Goal: Information Seeking & Learning: Learn about a topic

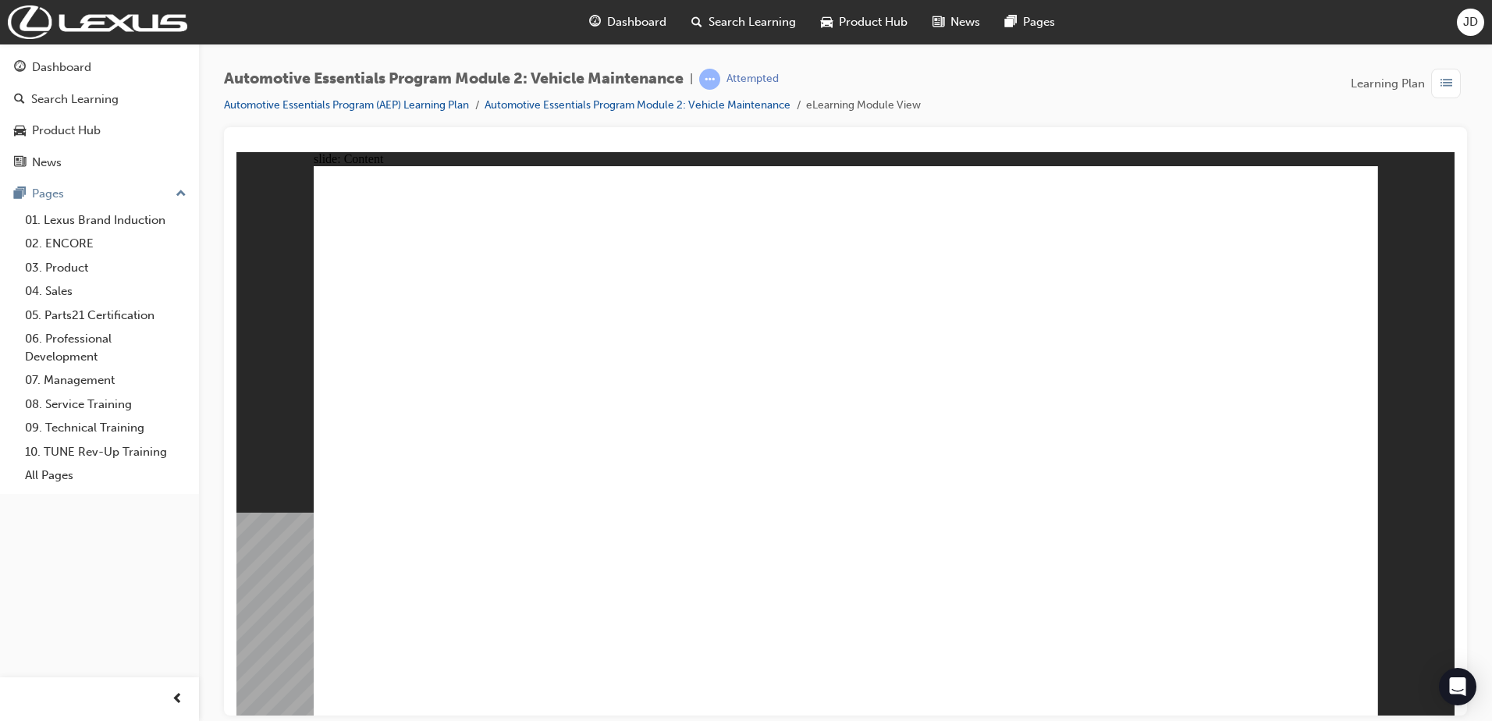
drag, startPoint x: 1312, startPoint y: 214, endPoint x: 1325, endPoint y: 203, distance: 17.2
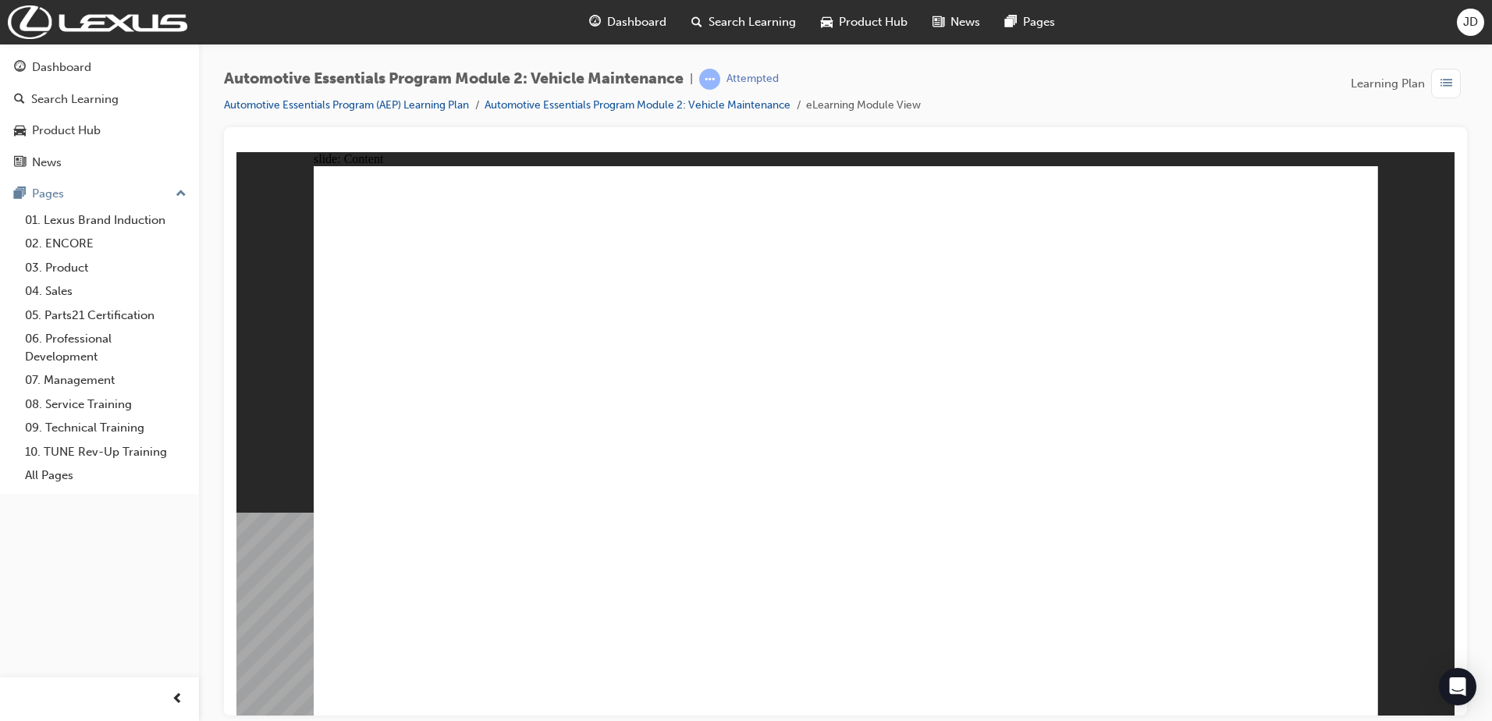
drag, startPoint x: 938, startPoint y: 238, endPoint x: 983, endPoint y: 237, distance: 44.5
drag, startPoint x: 1126, startPoint y: 237, endPoint x: 1006, endPoint y: 677, distance: 456.1
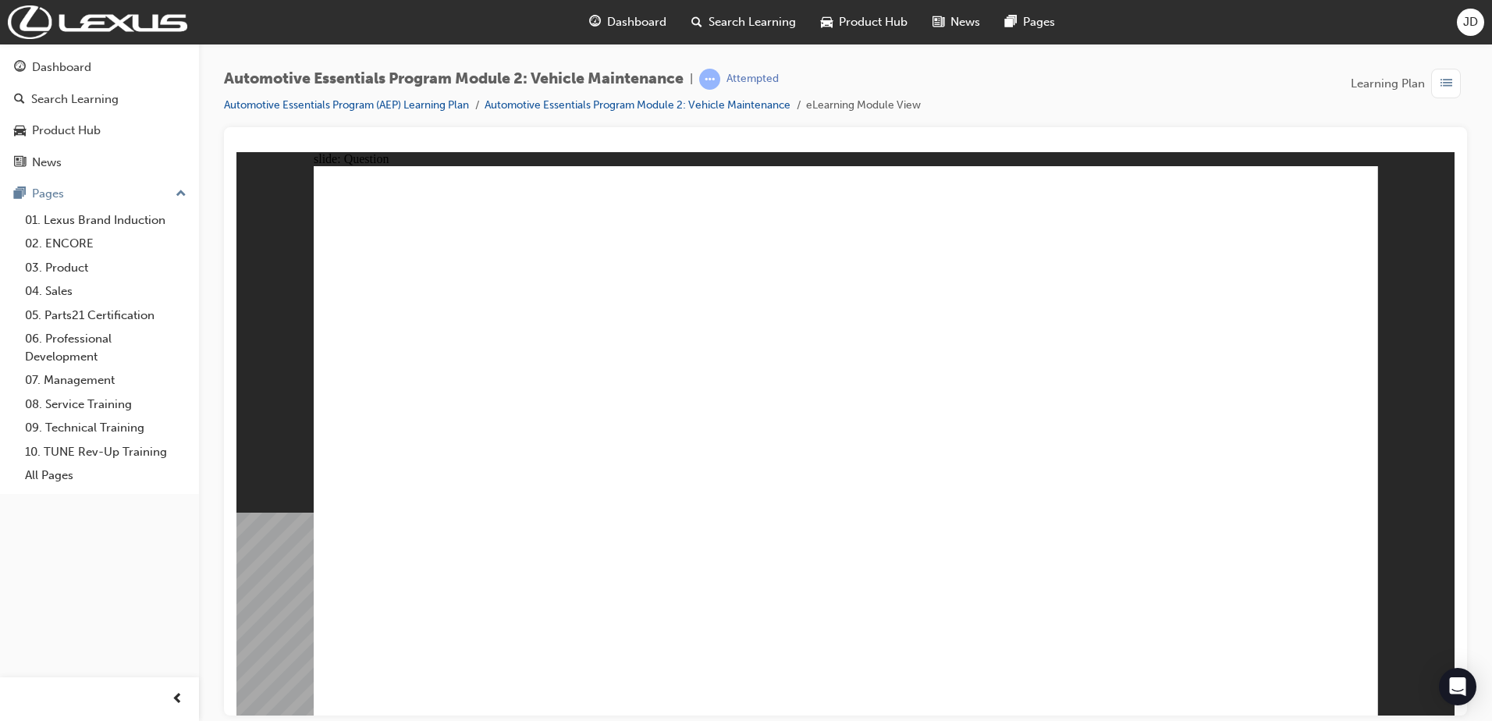
radio input "false"
radio input "true"
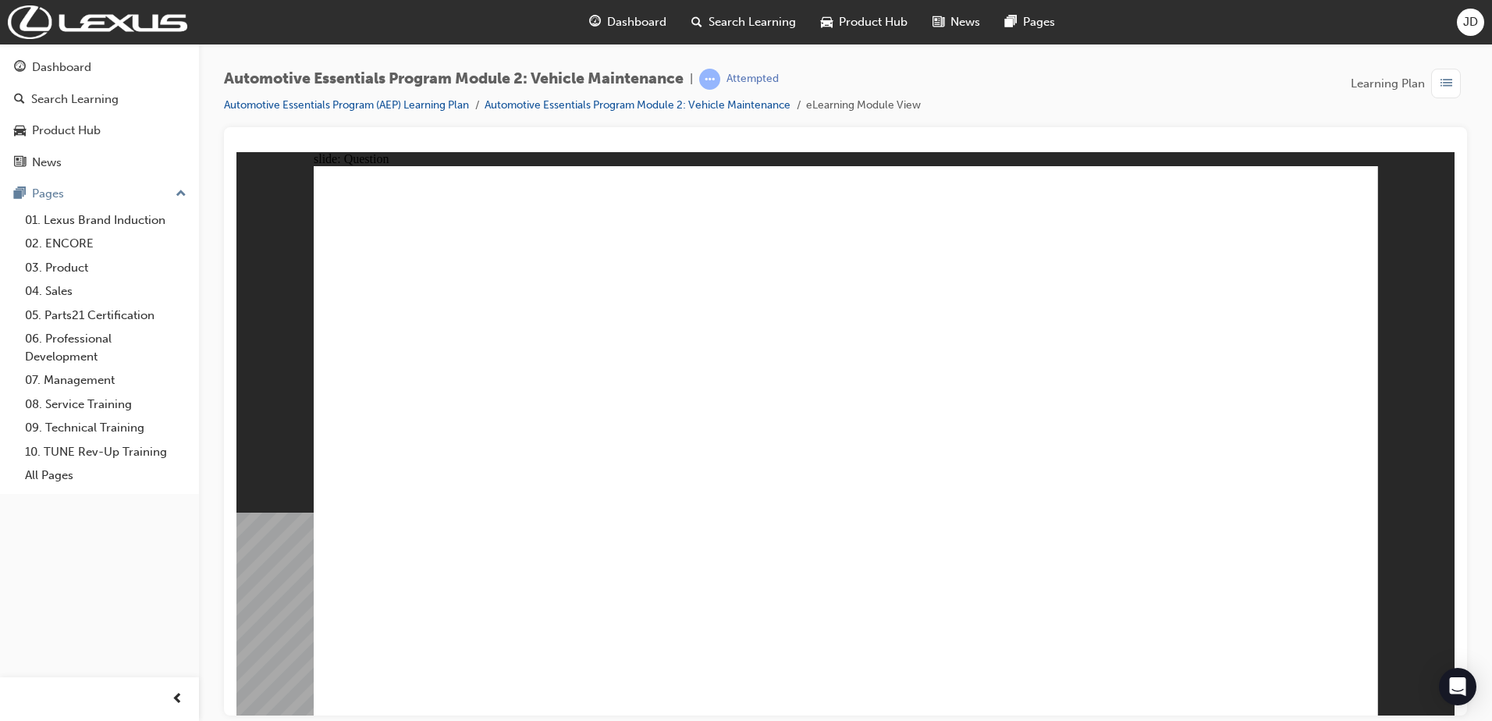
radio input "true"
drag, startPoint x: 948, startPoint y: 397, endPoint x: 1004, endPoint y: 379, distance: 58.8
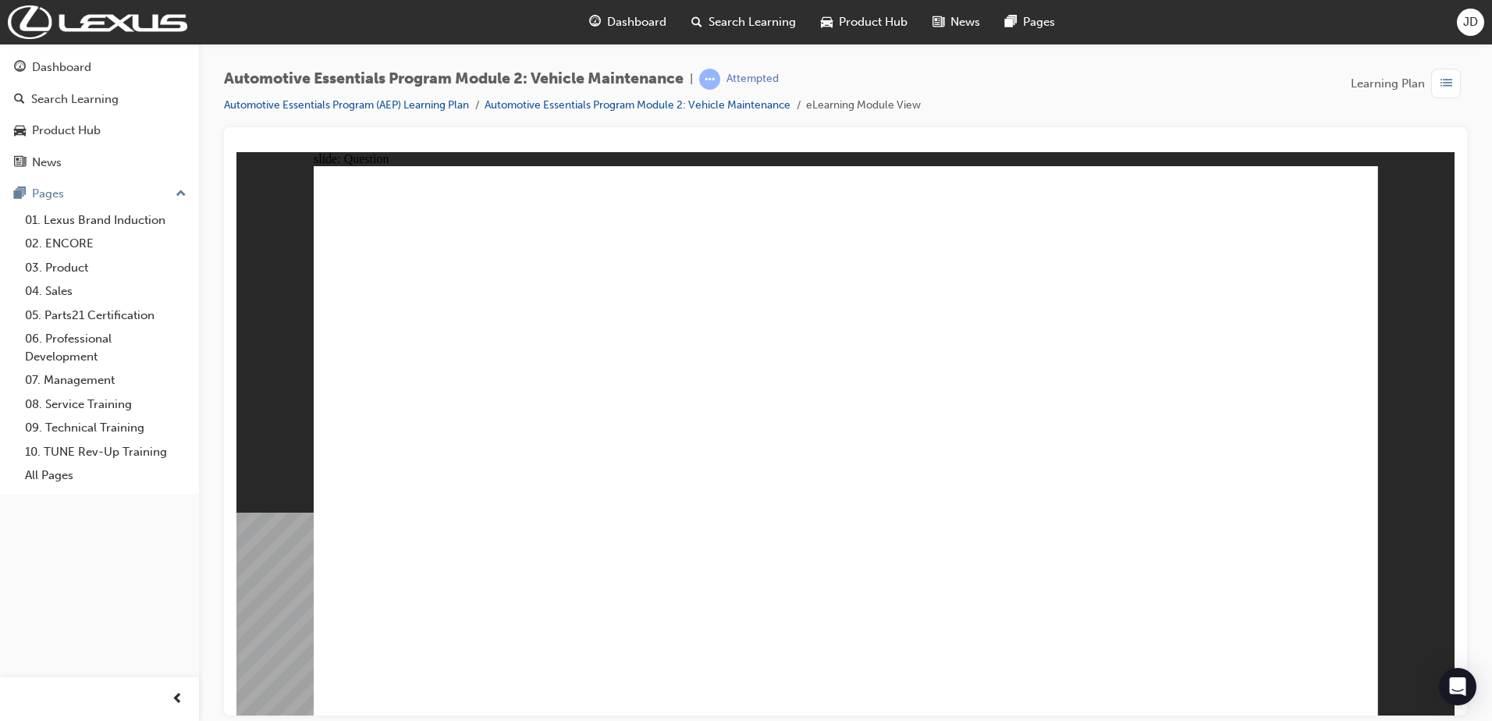
radio input "true"
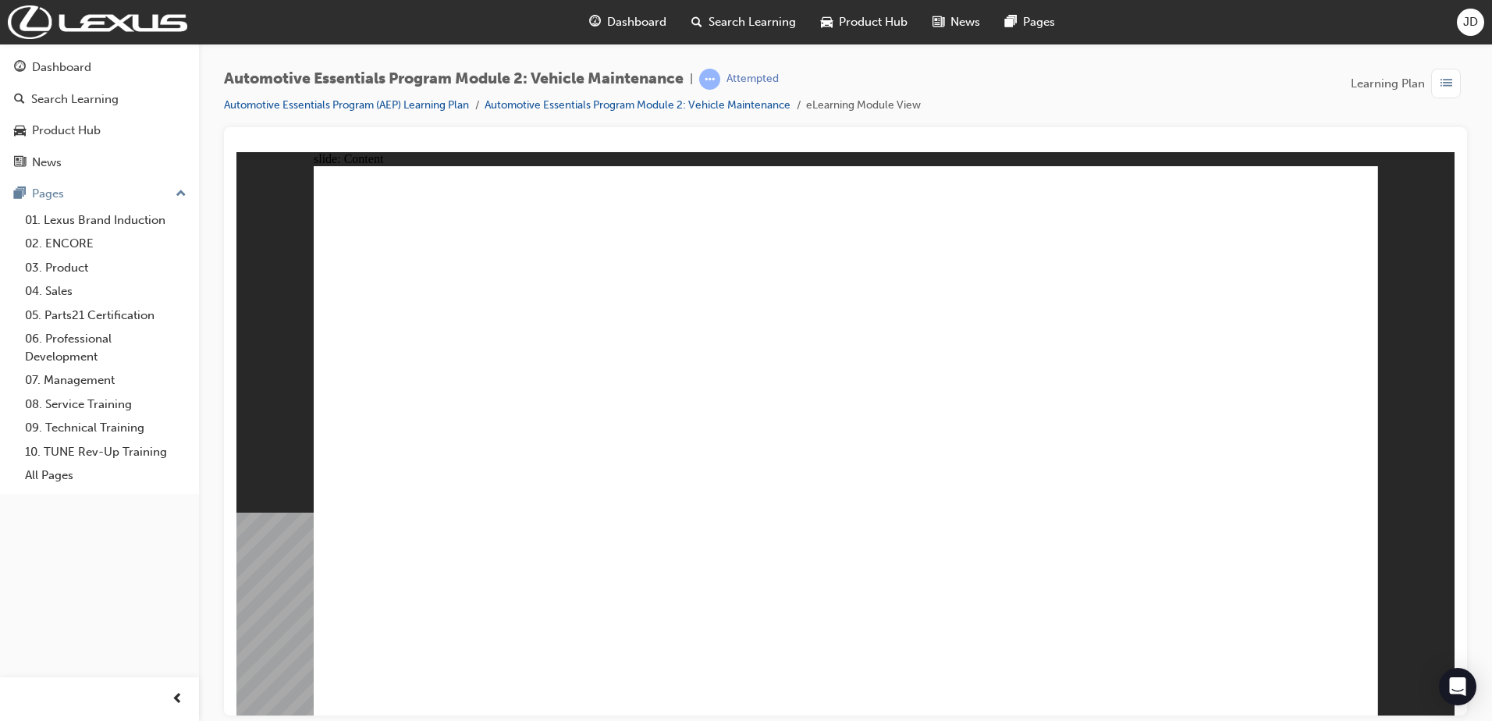
drag, startPoint x: 1243, startPoint y: 667, endPoint x: 1281, endPoint y: 672, distance: 38.6
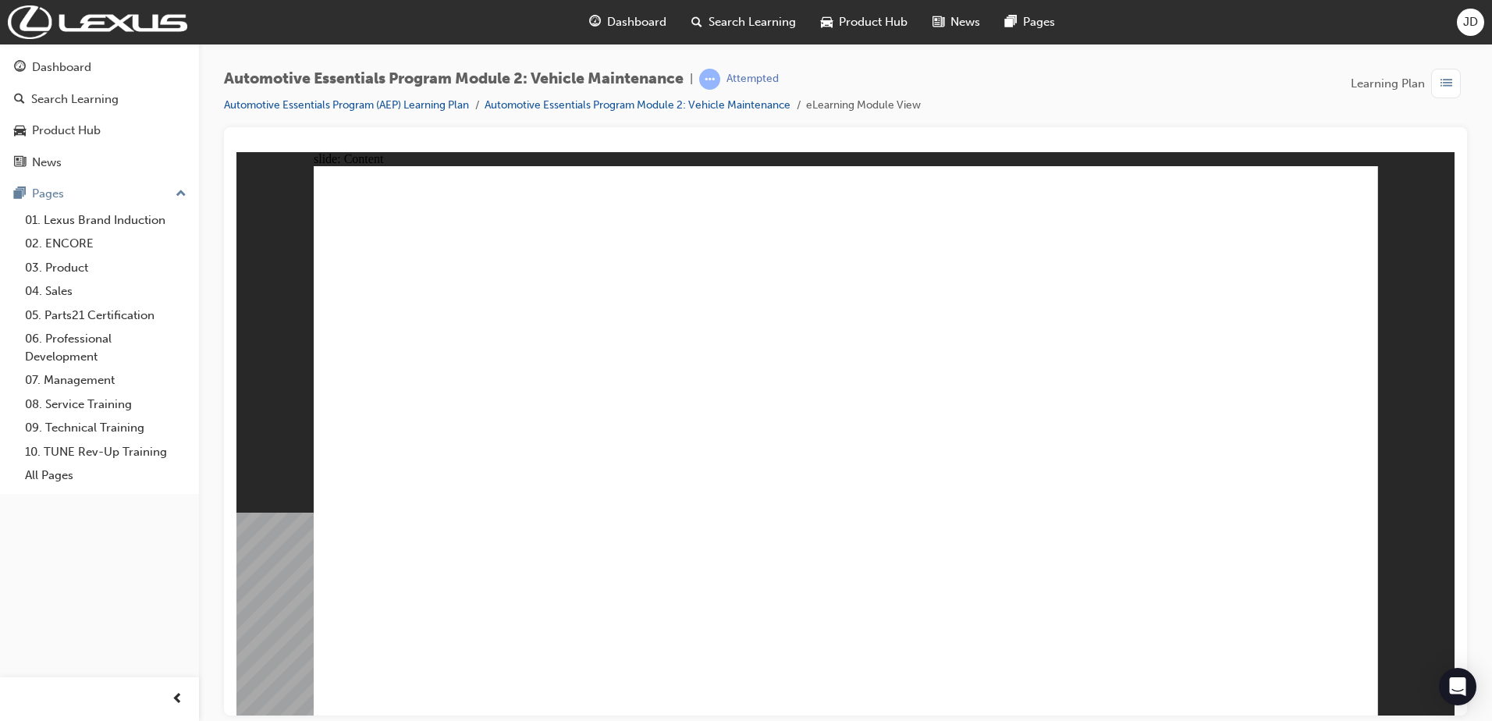
drag, startPoint x: 1031, startPoint y: 286, endPoint x: 1019, endPoint y: 273, distance: 17.7
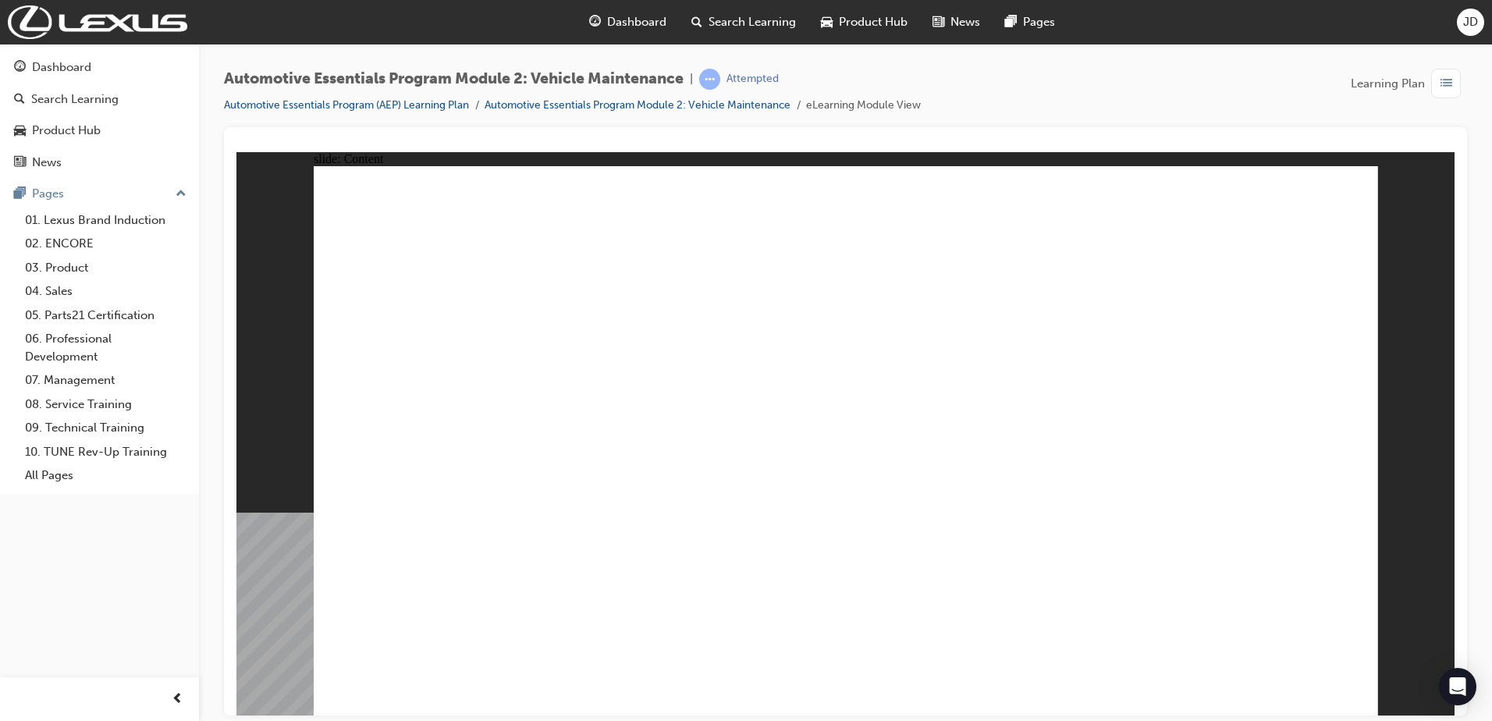
drag, startPoint x: 916, startPoint y: 371, endPoint x: 921, endPoint y: 359, distance: 12.6
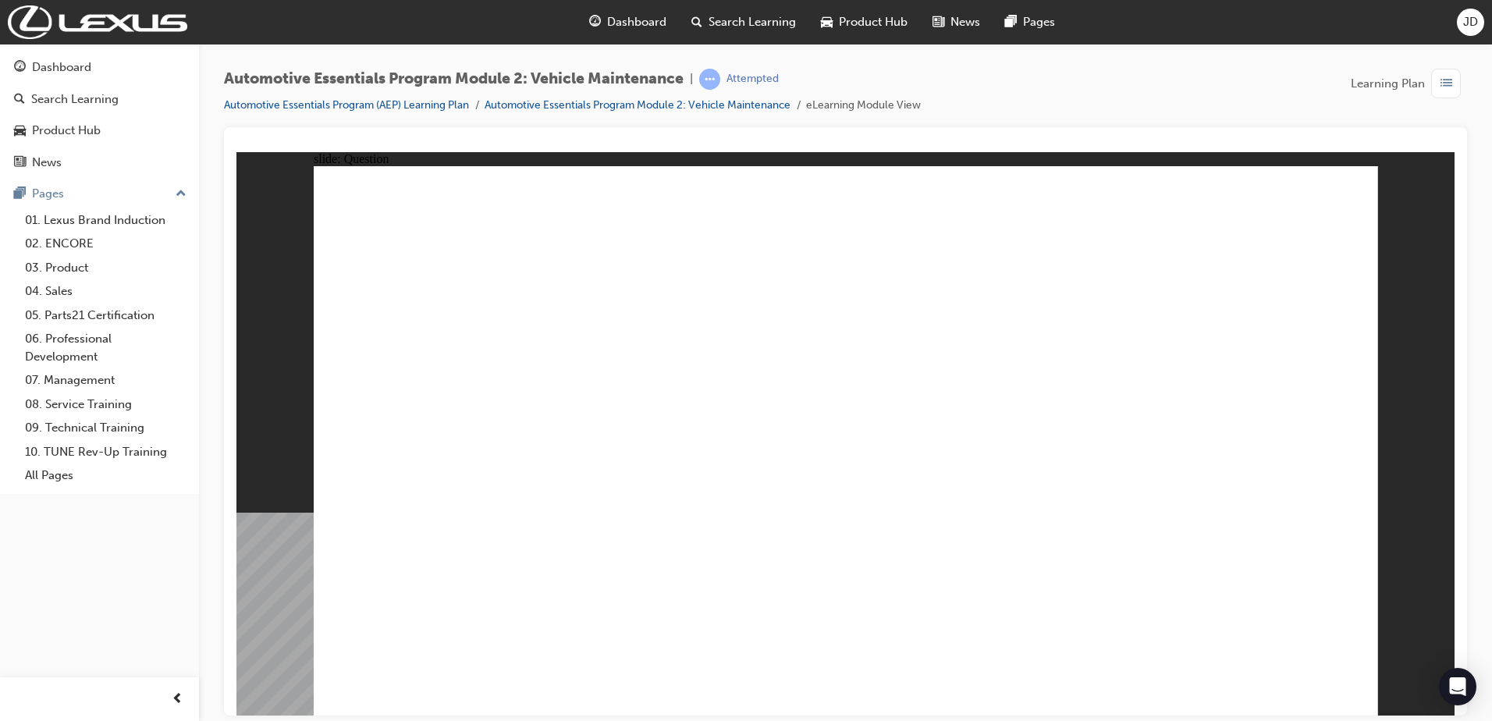
radio input "true"
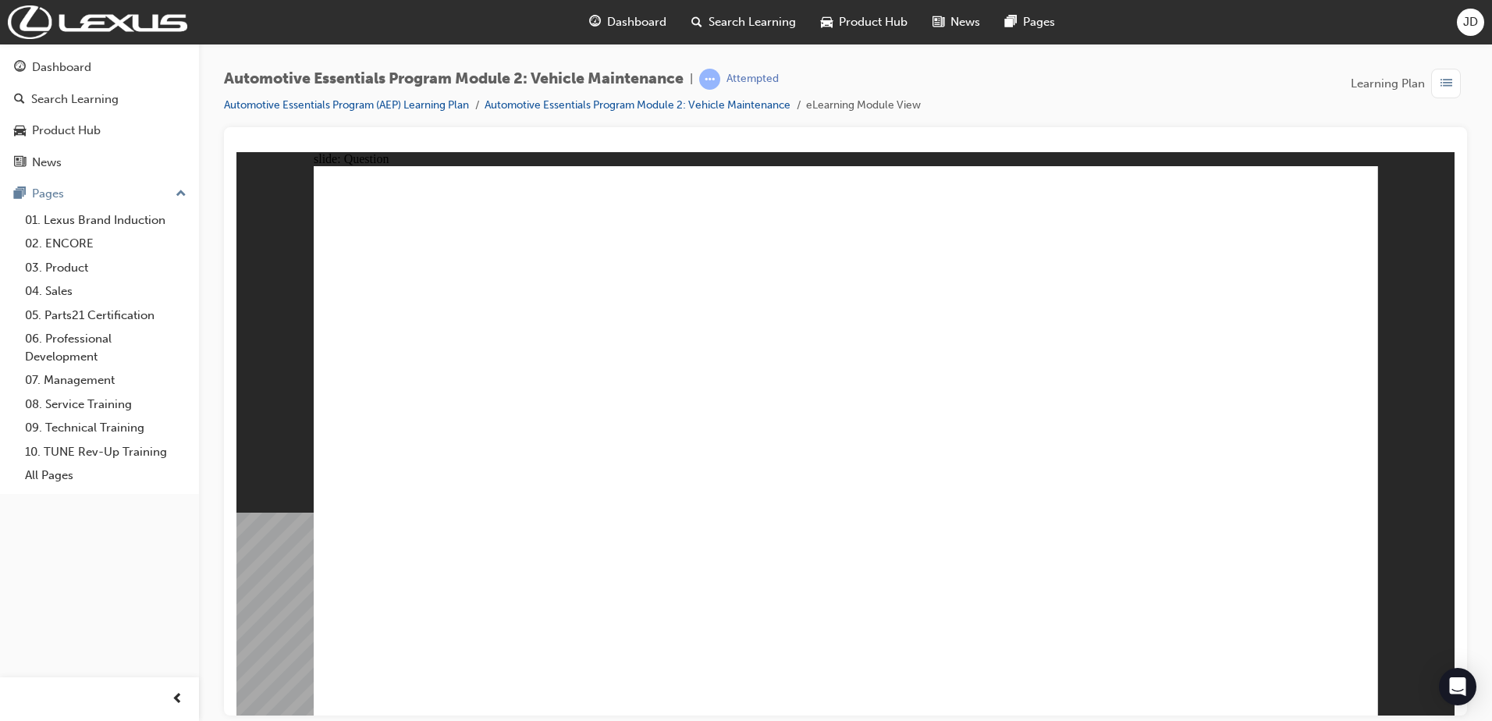
drag, startPoint x: 777, startPoint y: 535, endPoint x: 794, endPoint y: 534, distance: 17.2
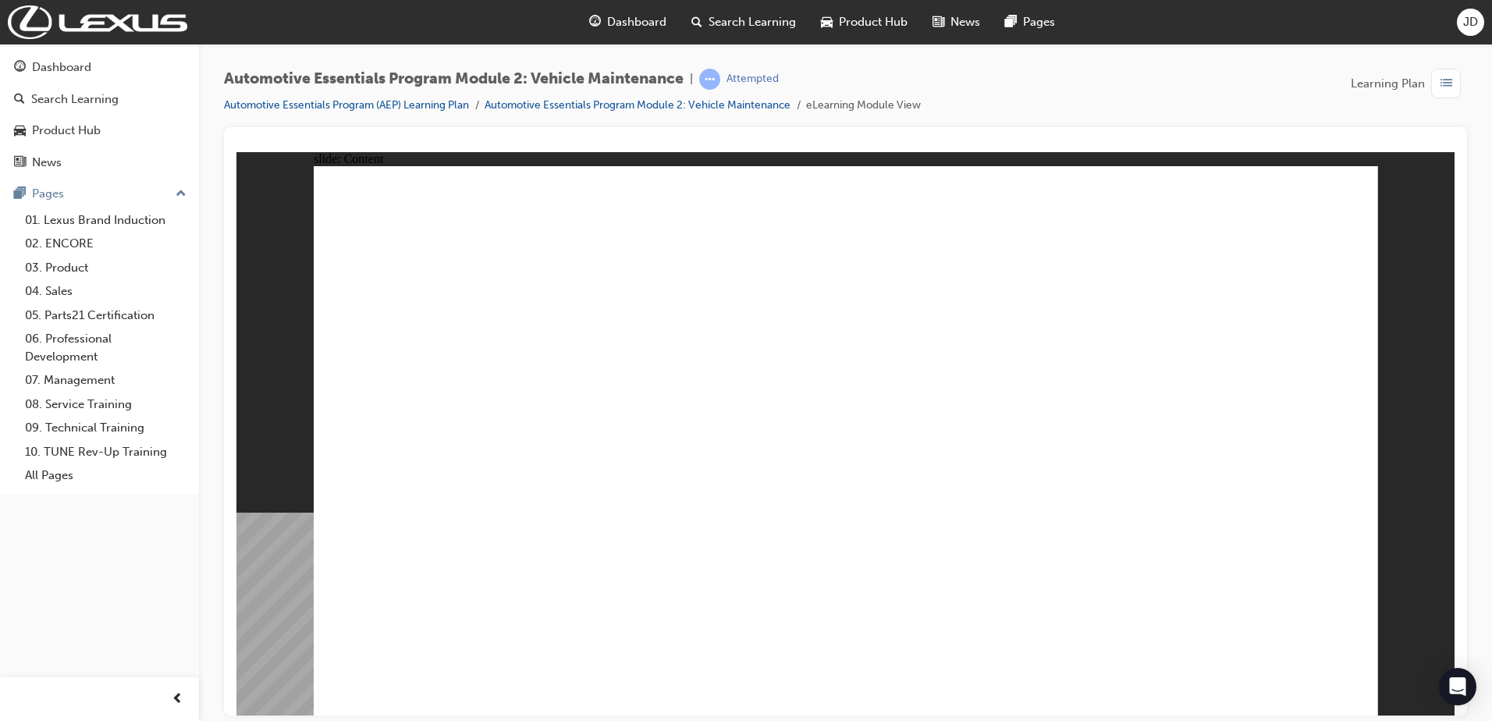
drag, startPoint x: 464, startPoint y: 483, endPoint x: 473, endPoint y: 483, distance: 9.4
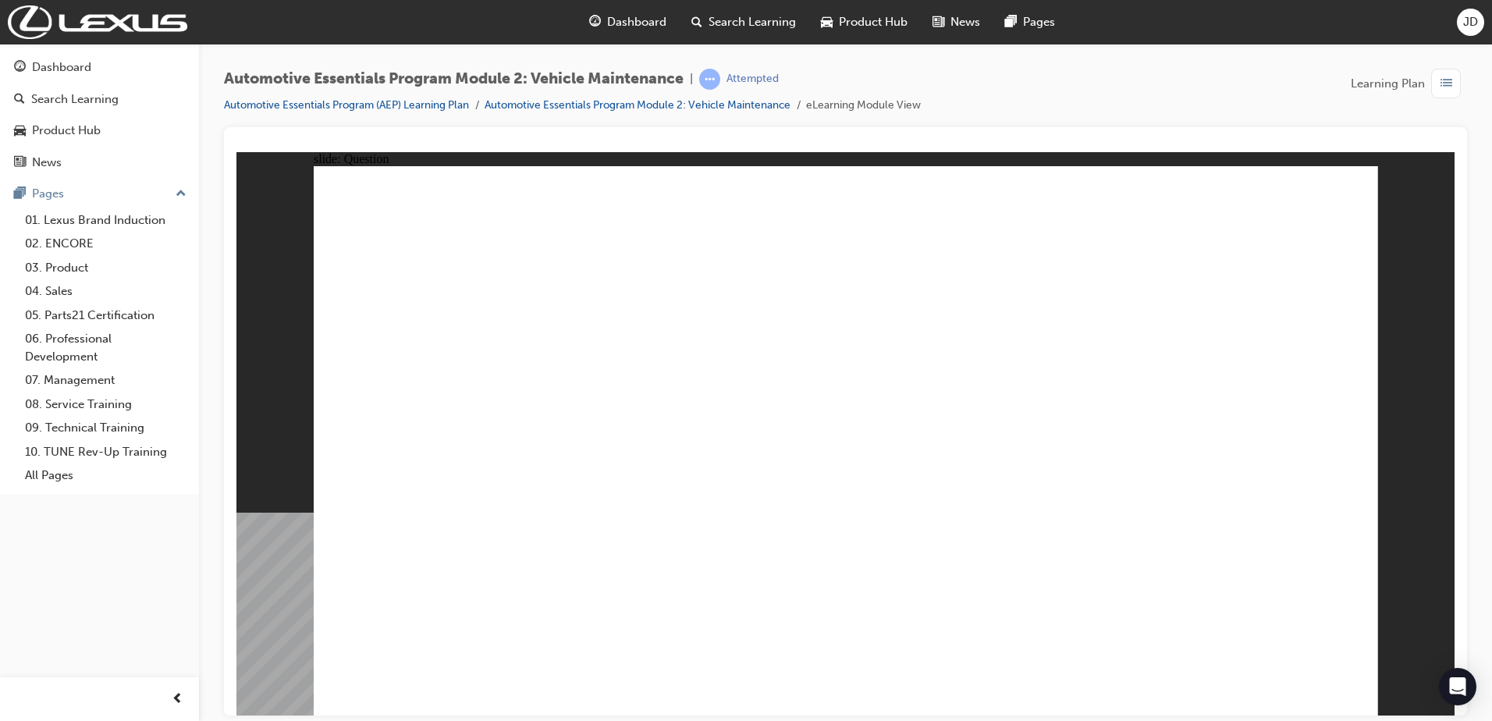
radio input "true"
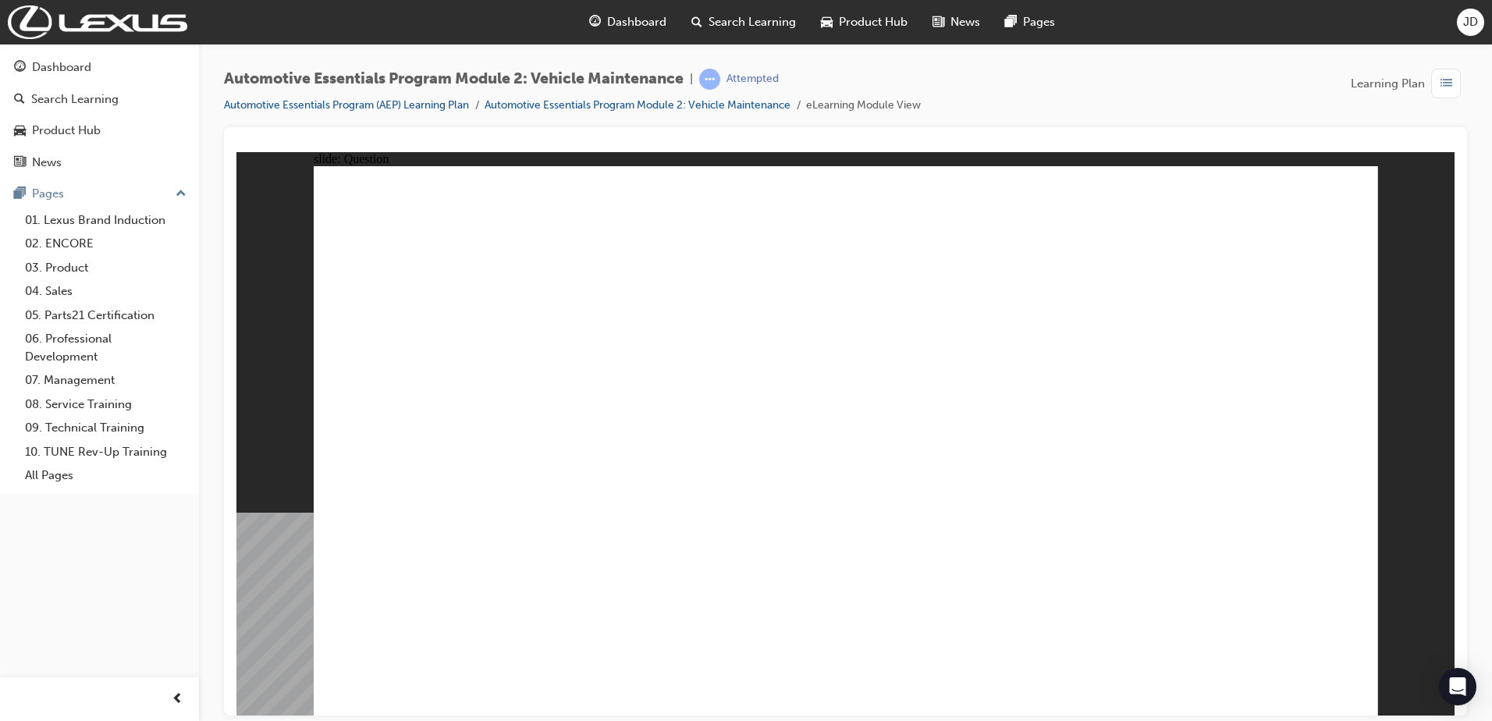
radio input "true"
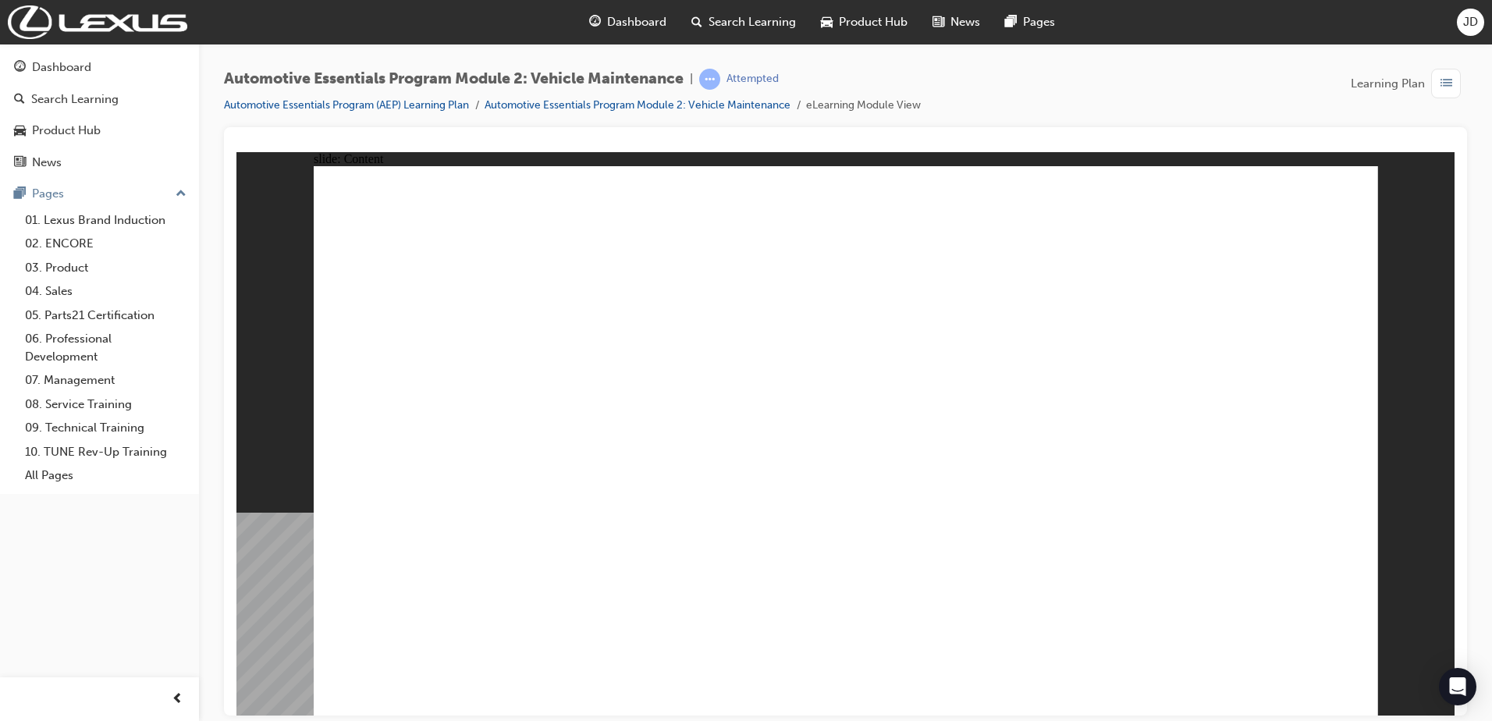
drag, startPoint x: 905, startPoint y: 231, endPoint x: 929, endPoint y: 295, distance: 68.2
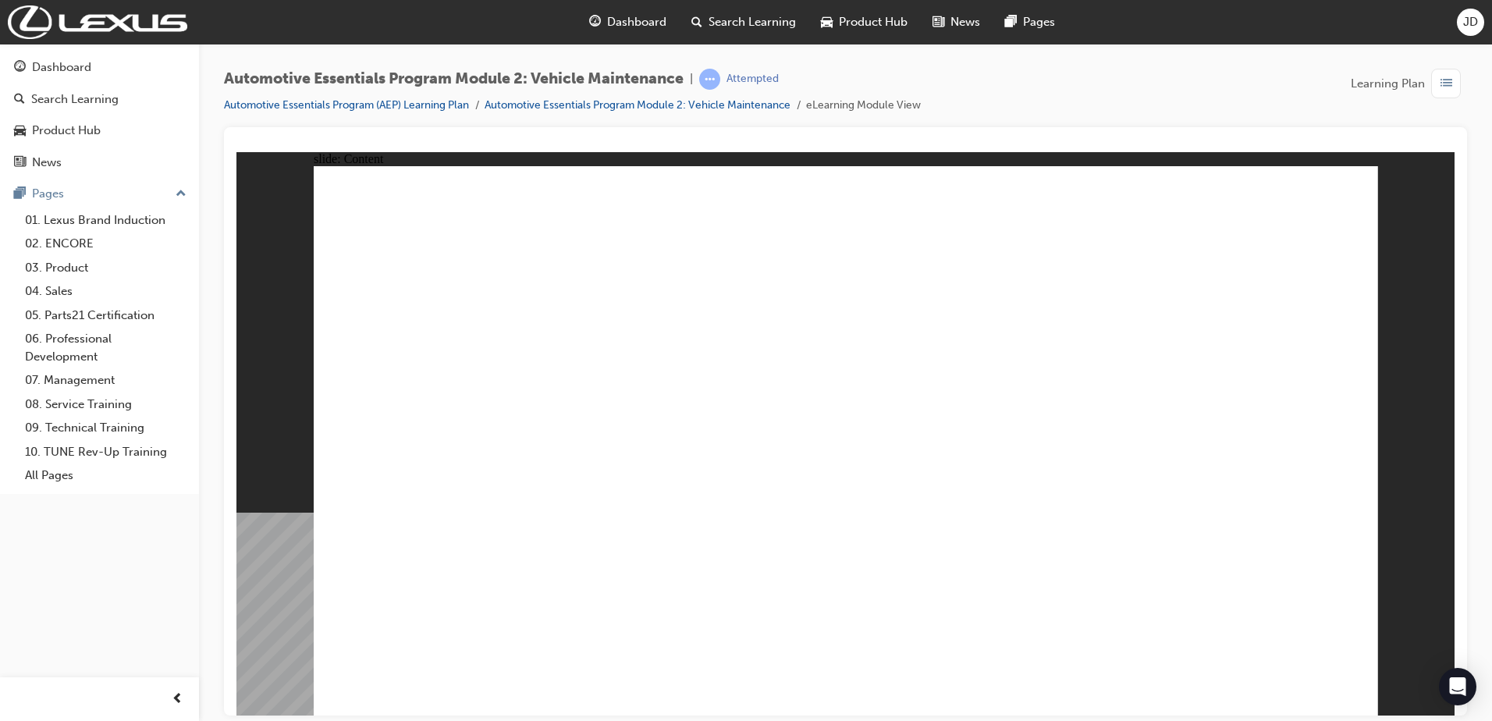
drag, startPoint x: 432, startPoint y: 391, endPoint x: 668, endPoint y: 416, distance: 237.8
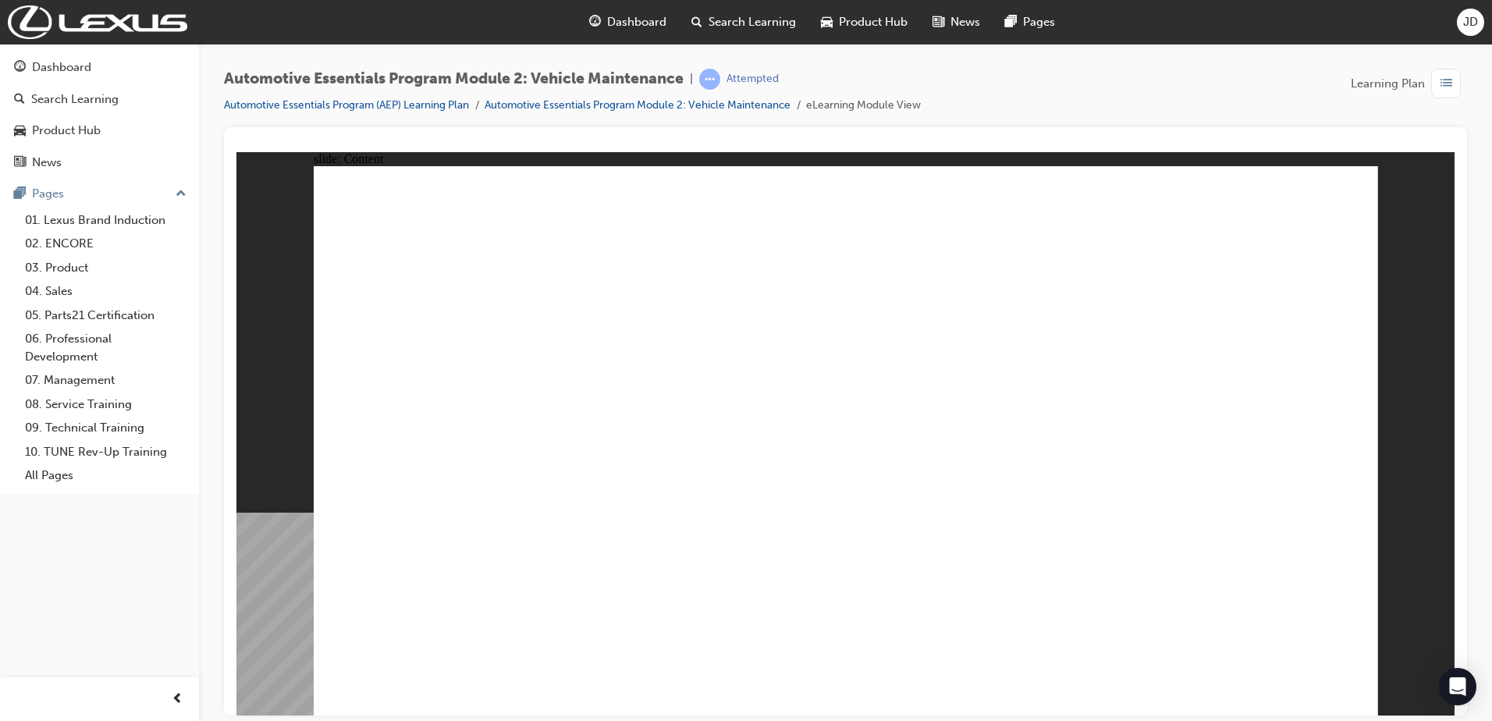
drag, startPoint x: 1368, startPoint y: 179, endPoint x: 1356, endPoint y: 185, distance: 14.0
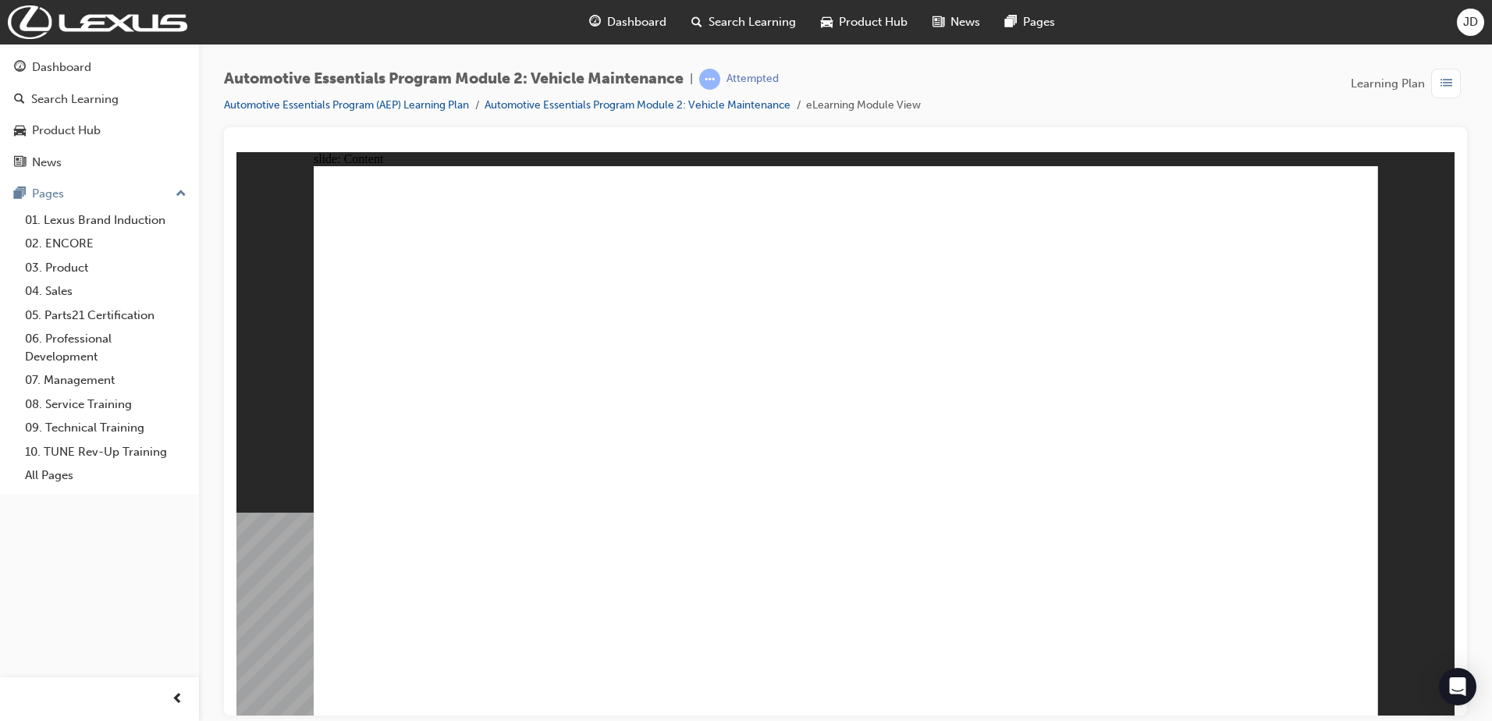
drag, startPoint x: 1318, startPoint y: 208, endPoint x: 1323, endPoint y: 229, distance: 21.8
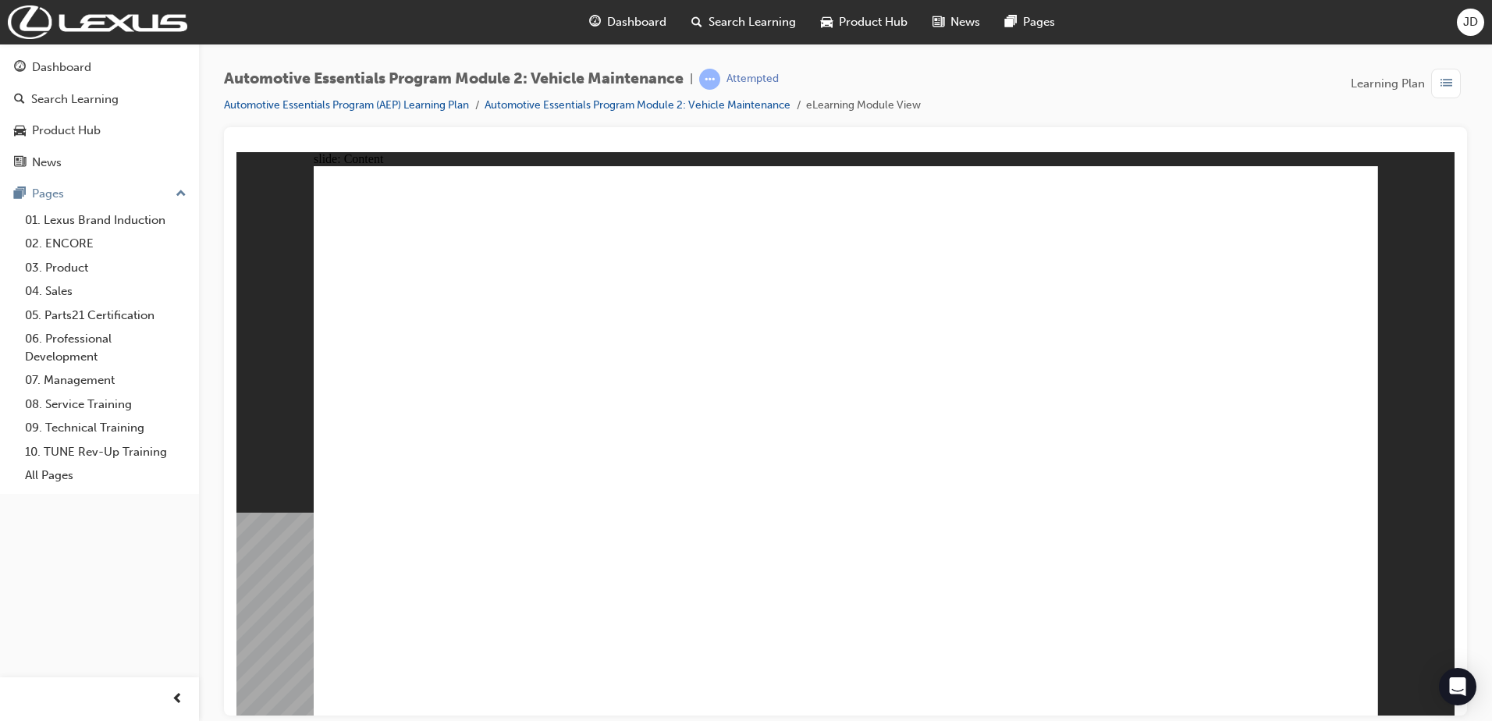
drag, startPoint x: 1300, startPoint y: 667, endPoint x: 1293, endPoint y: 681, distance: 16.1
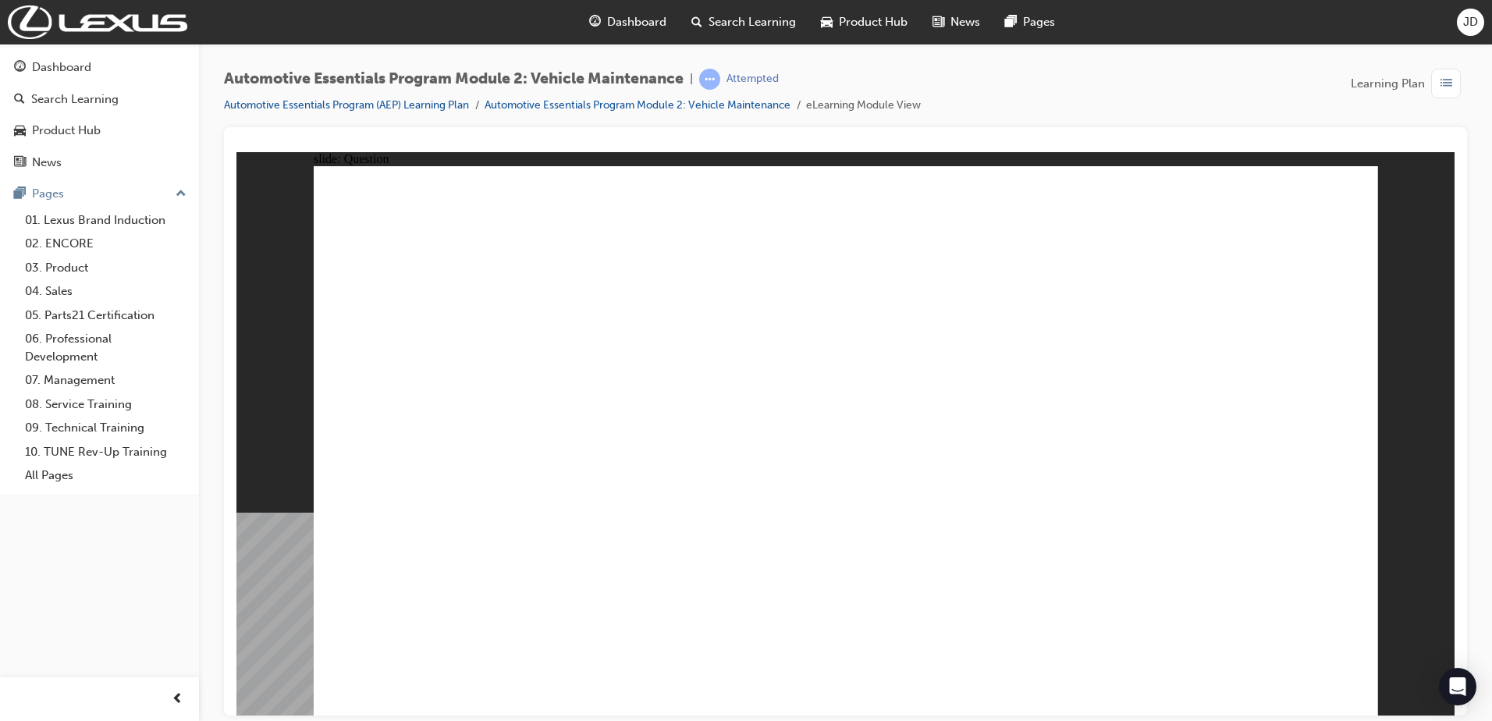
radio input "true"
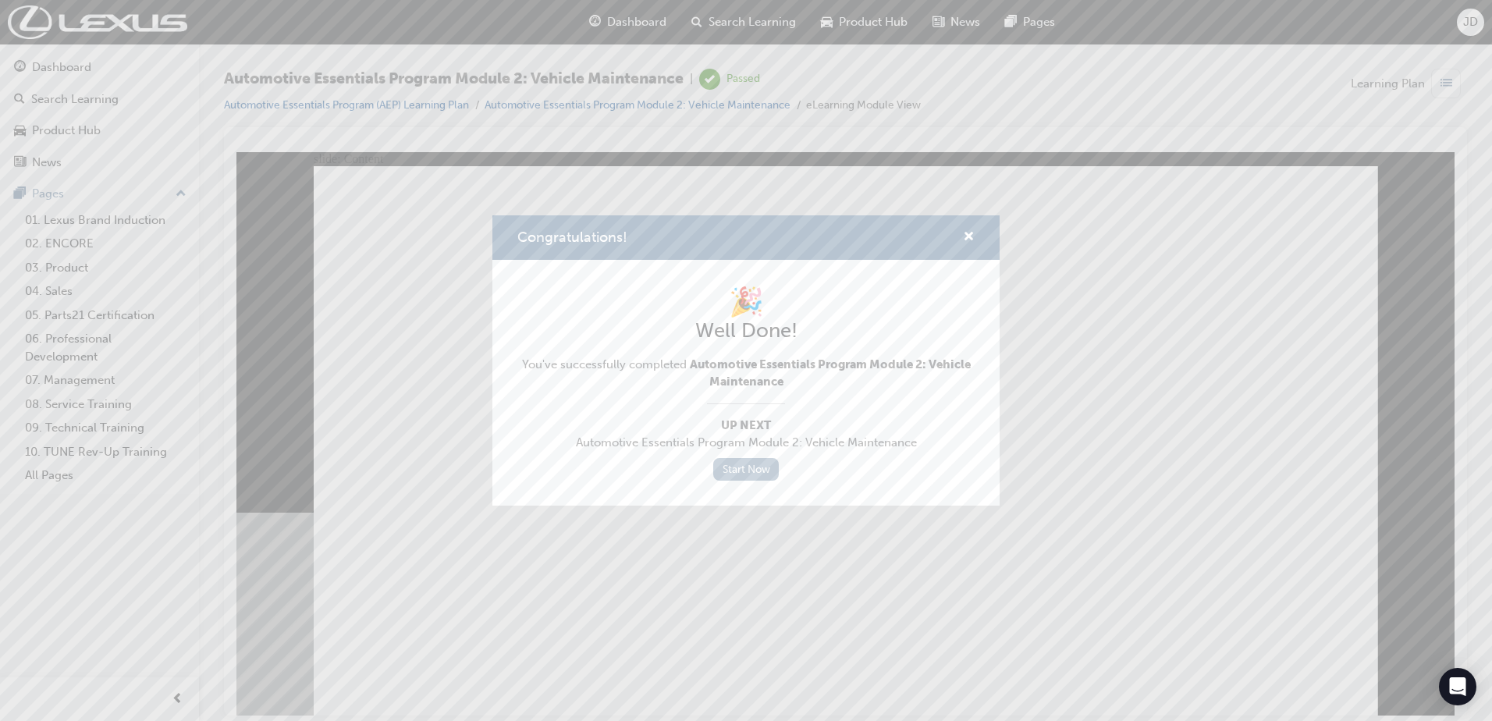
drag, startPoint x: 753, startPoint y: 467, endPoint x: 766, endPoint y: 461, distance: 14.7
click at [756, 467] on link "Start Now" at bounding box center [746, 469] width 66 height 23
click at [749, 471] on link "Start Now" at bounding box center [746, 469] width 66 height 23
click at [750, 463] on link "Start Now" at bounding box center [746, 469] width 66 height 23
click at [822, 603] on div "Congratulations! 🎉 Well Done! You've successfully completed Automotive Essentia…" at bounding box center [746, 360] width 1492 height 721
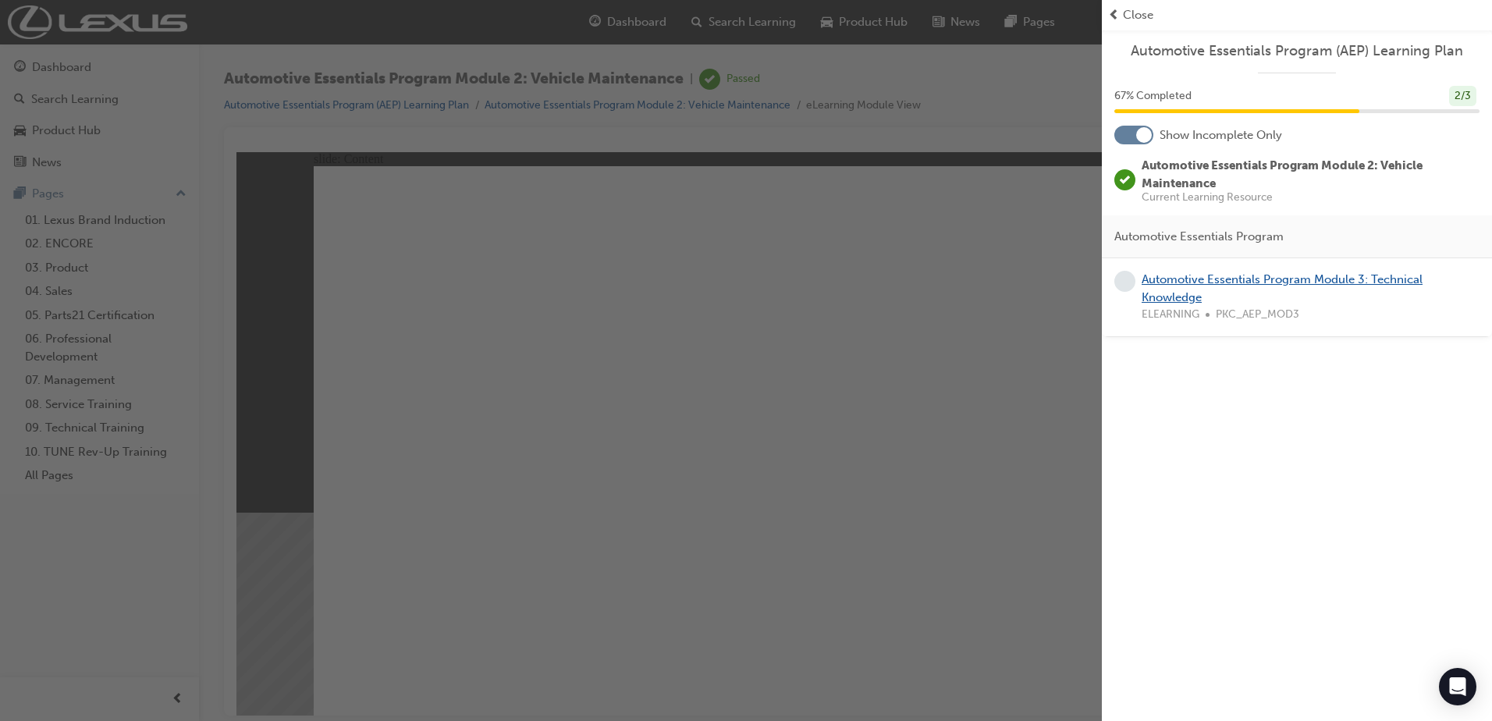
click at [1186, 290] on link "Automotive Essentials Program Module 3: Technical Knowledge" at bounding box center [1282, 288] width 281 height 32
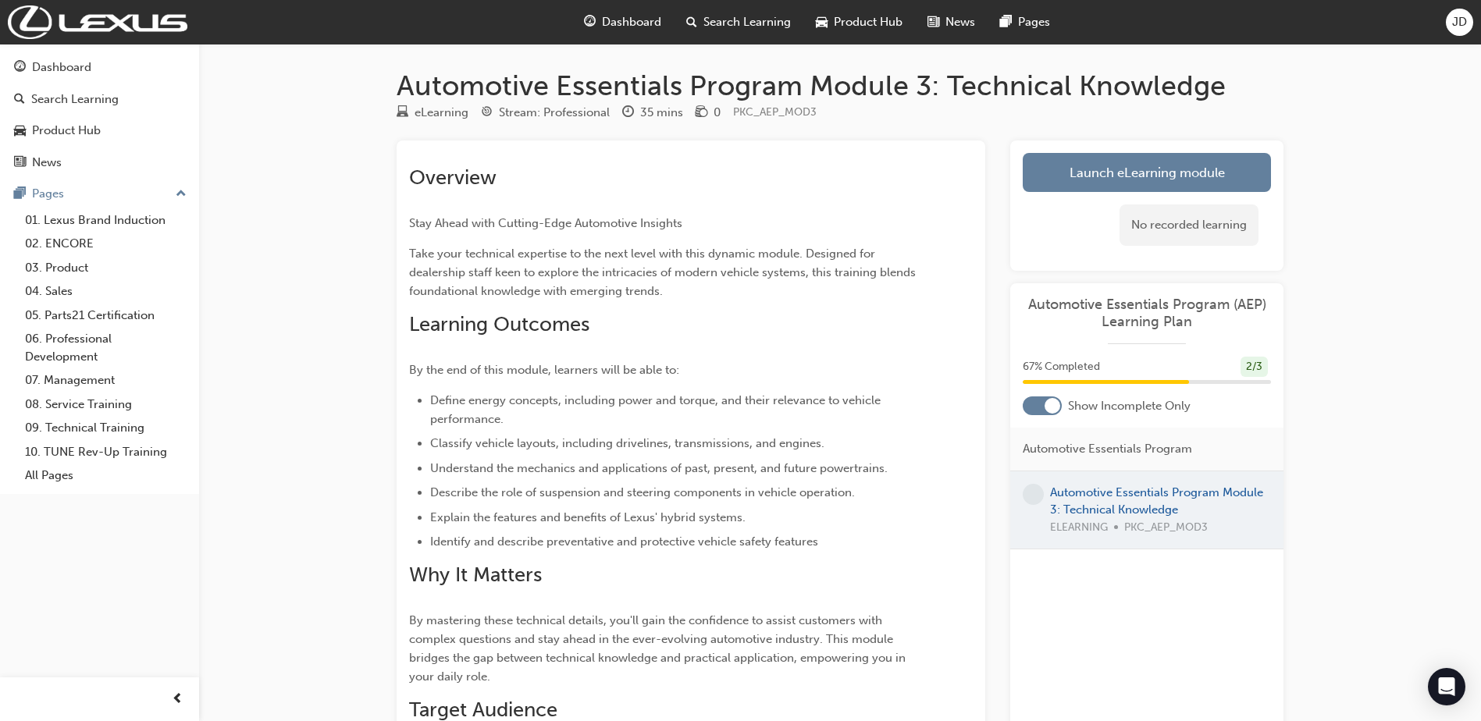
click at [1146, 169] on link "Launch eLearning module" at bounding box center [1147, 172] width 248 height 39
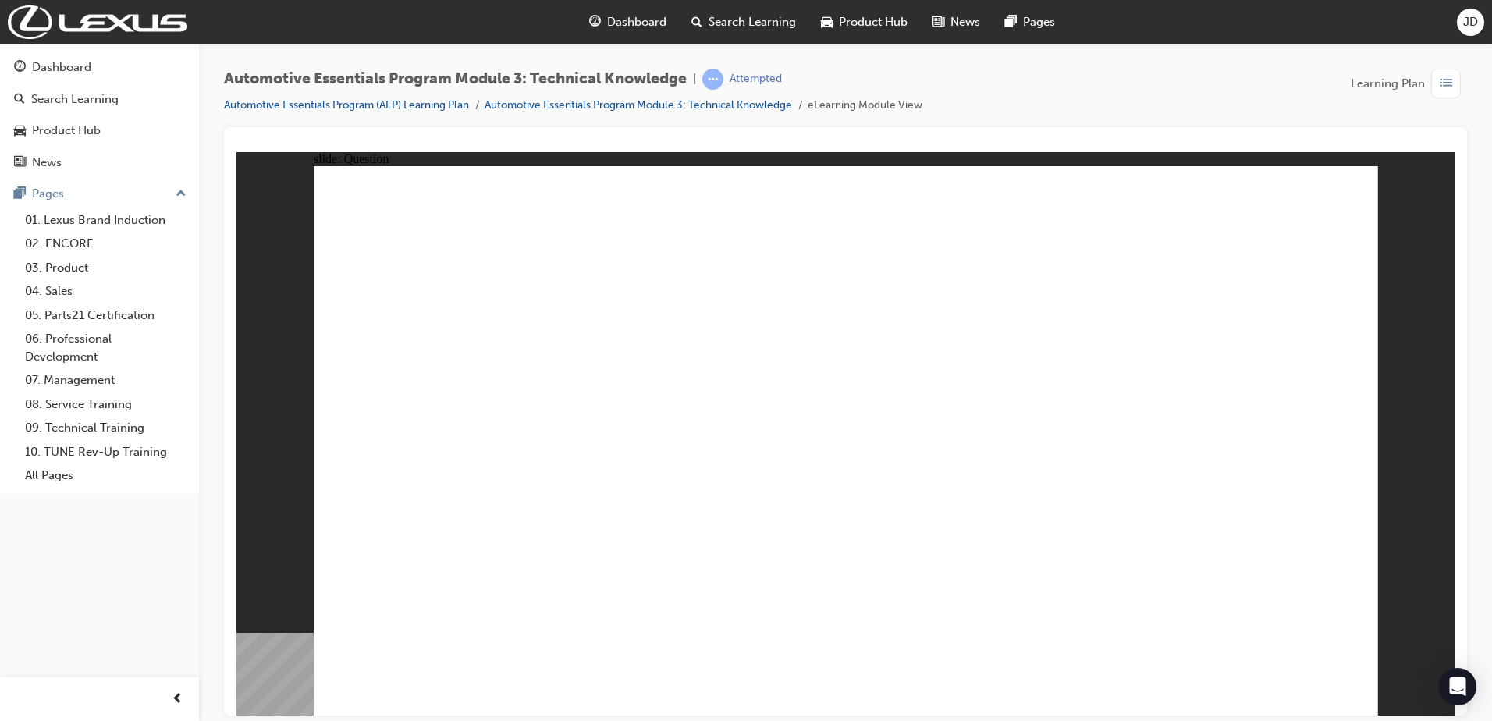
radio input "true"
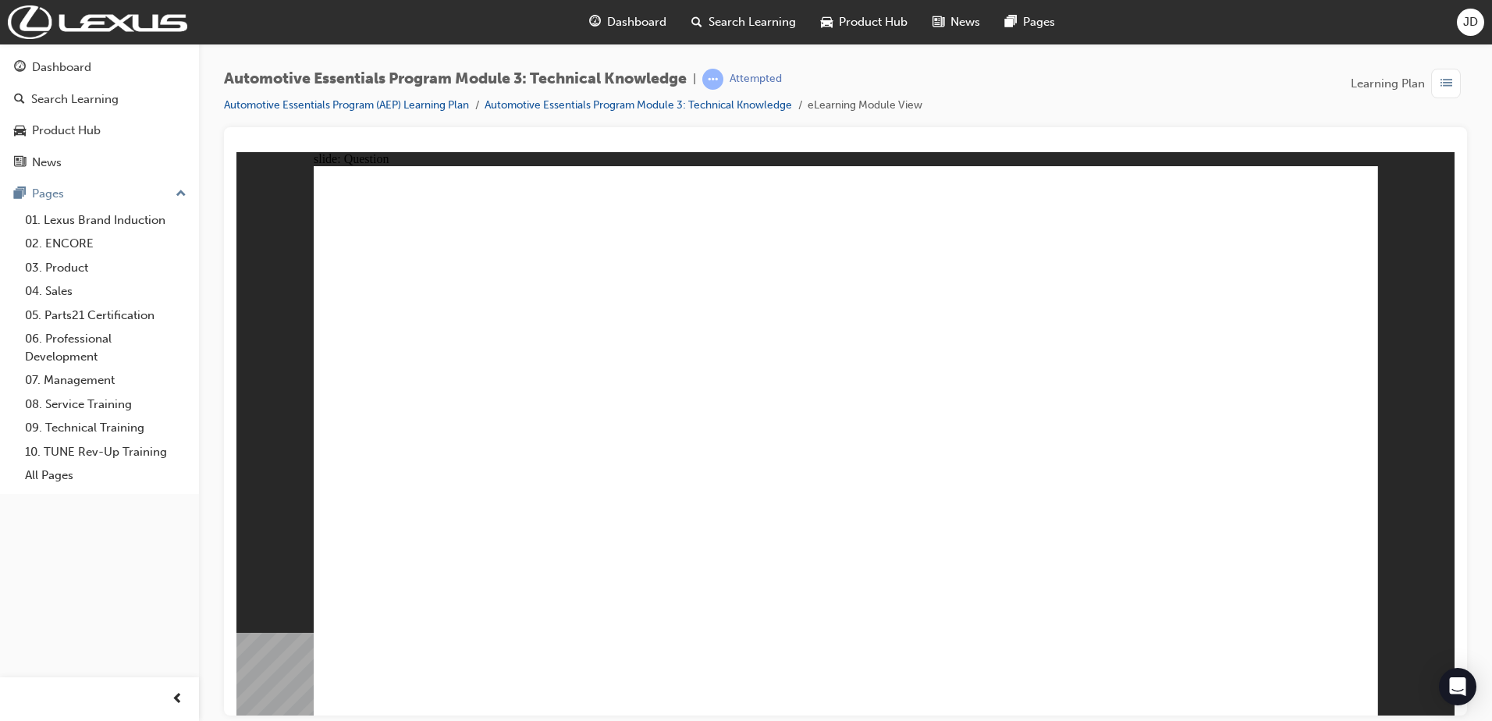
radio input "true"
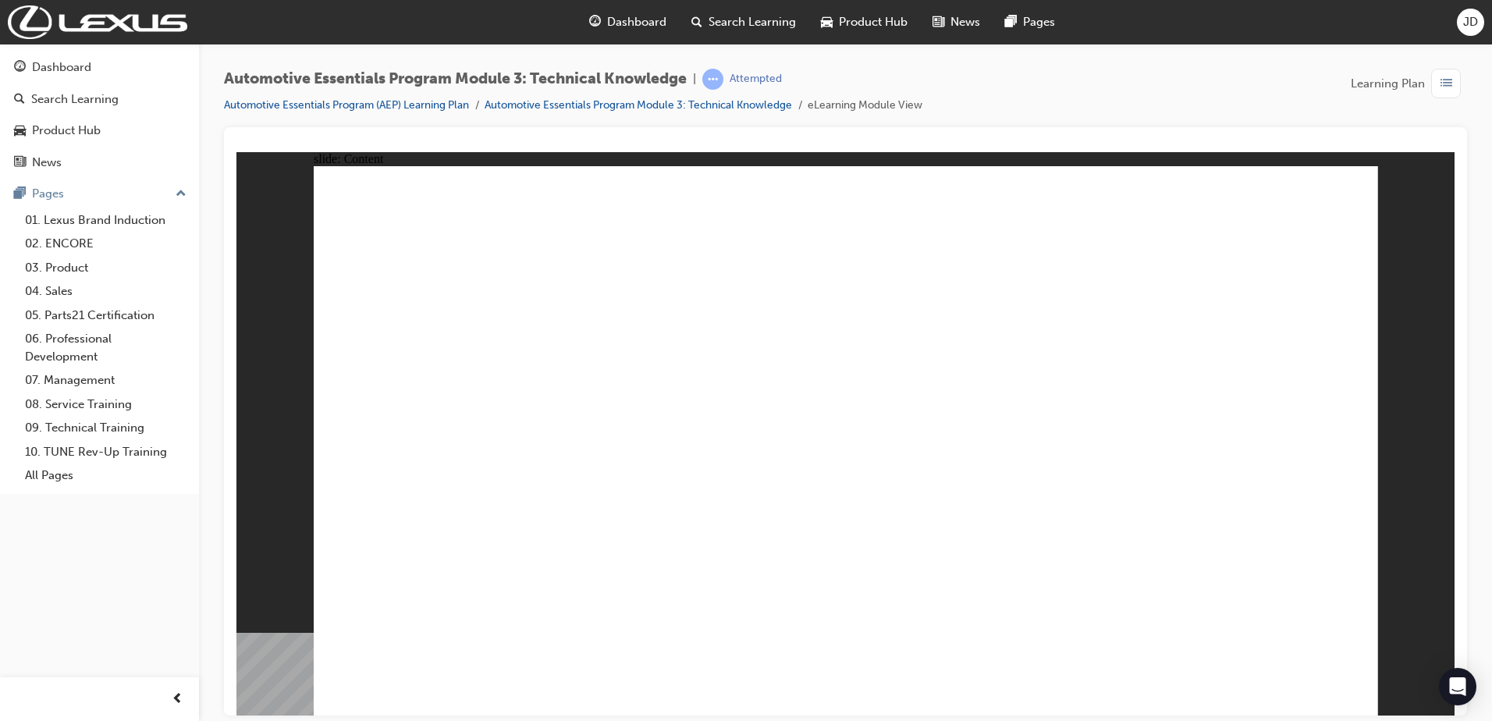
drag, startPoint x: 1289, startPoint y: 202, endPoint x: 1311, endPoint y: 214, distance: 24.1
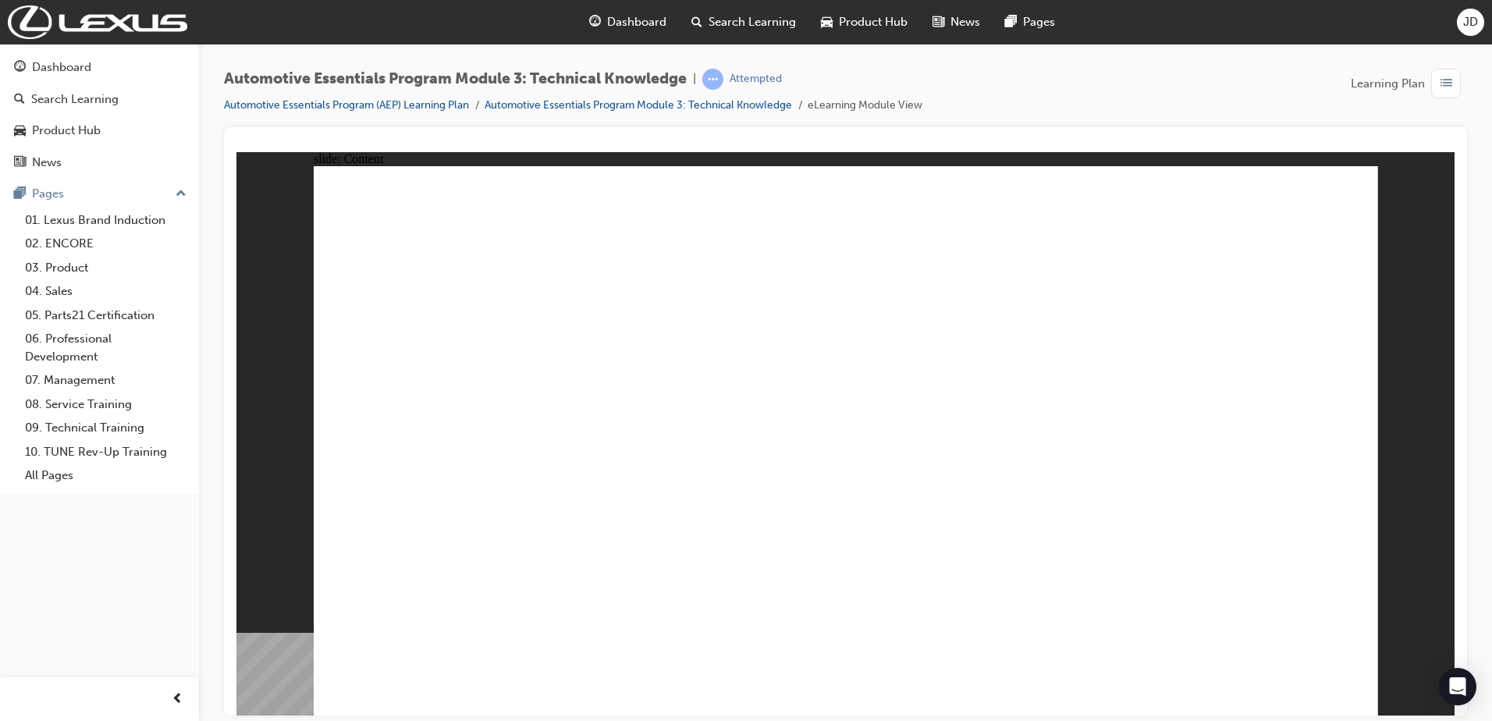
drag, startPoint x: 1296, startPoint y: 216, endPoint x: 1301, endPoint y: 251, distance: 35.5
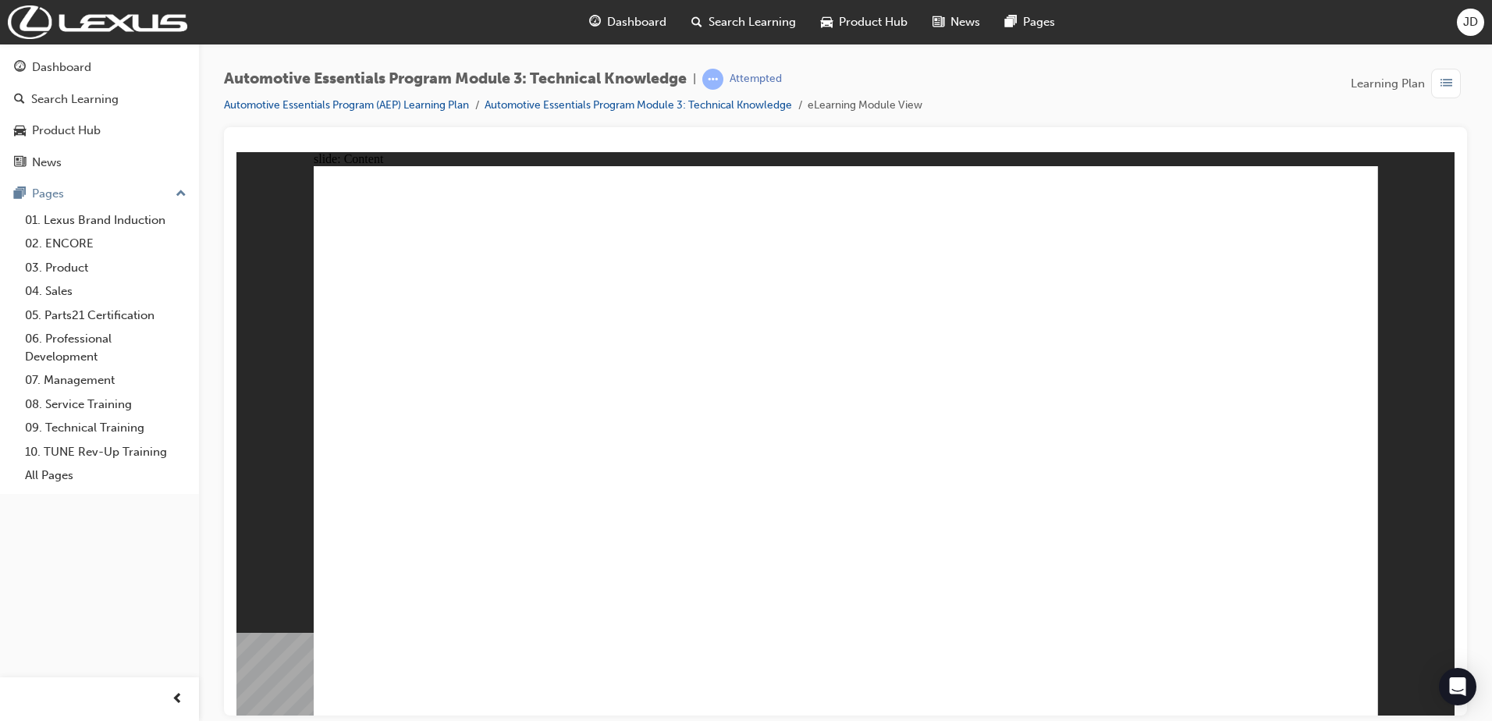
drag, startPoint x: 970, startPoint y: 413, endPoint x: 1006, endPoint y: 407, distance: 36.3
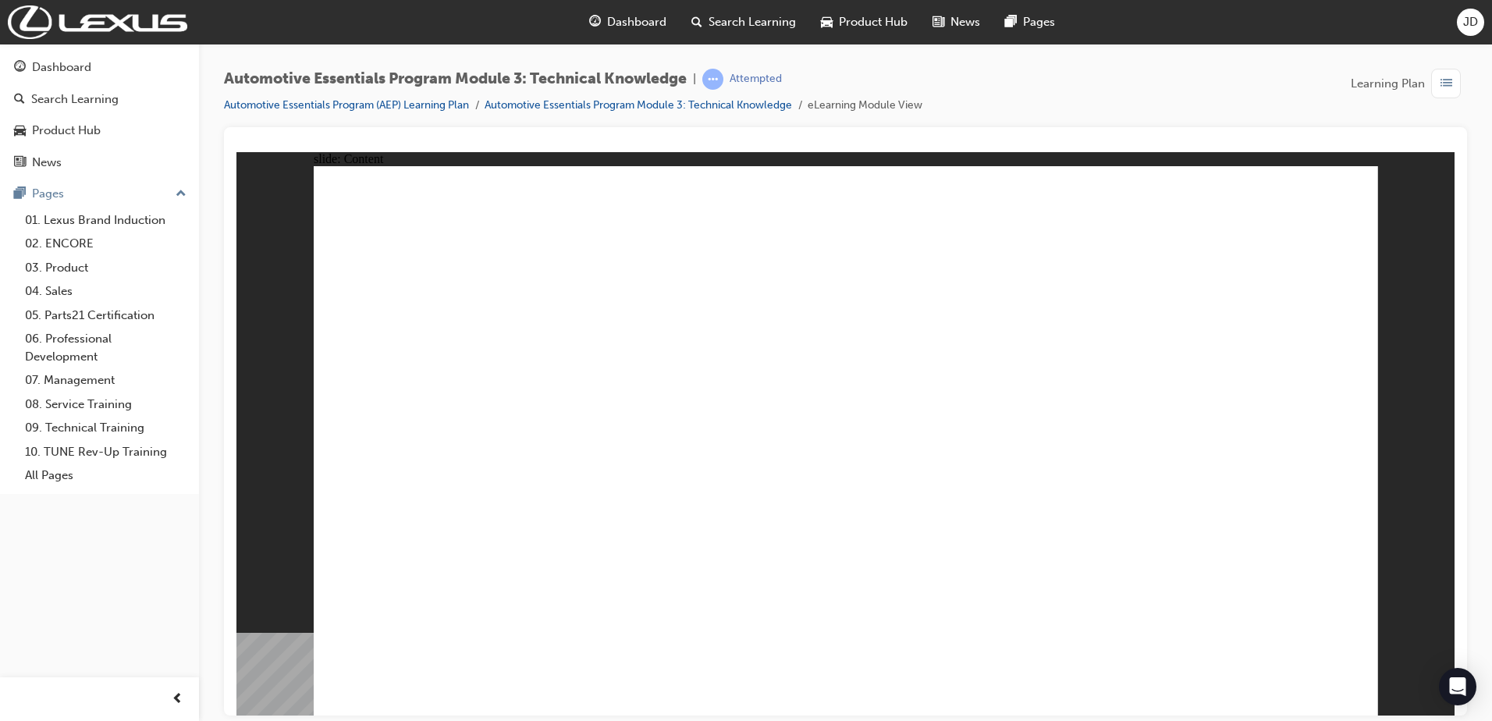
radio input "true"
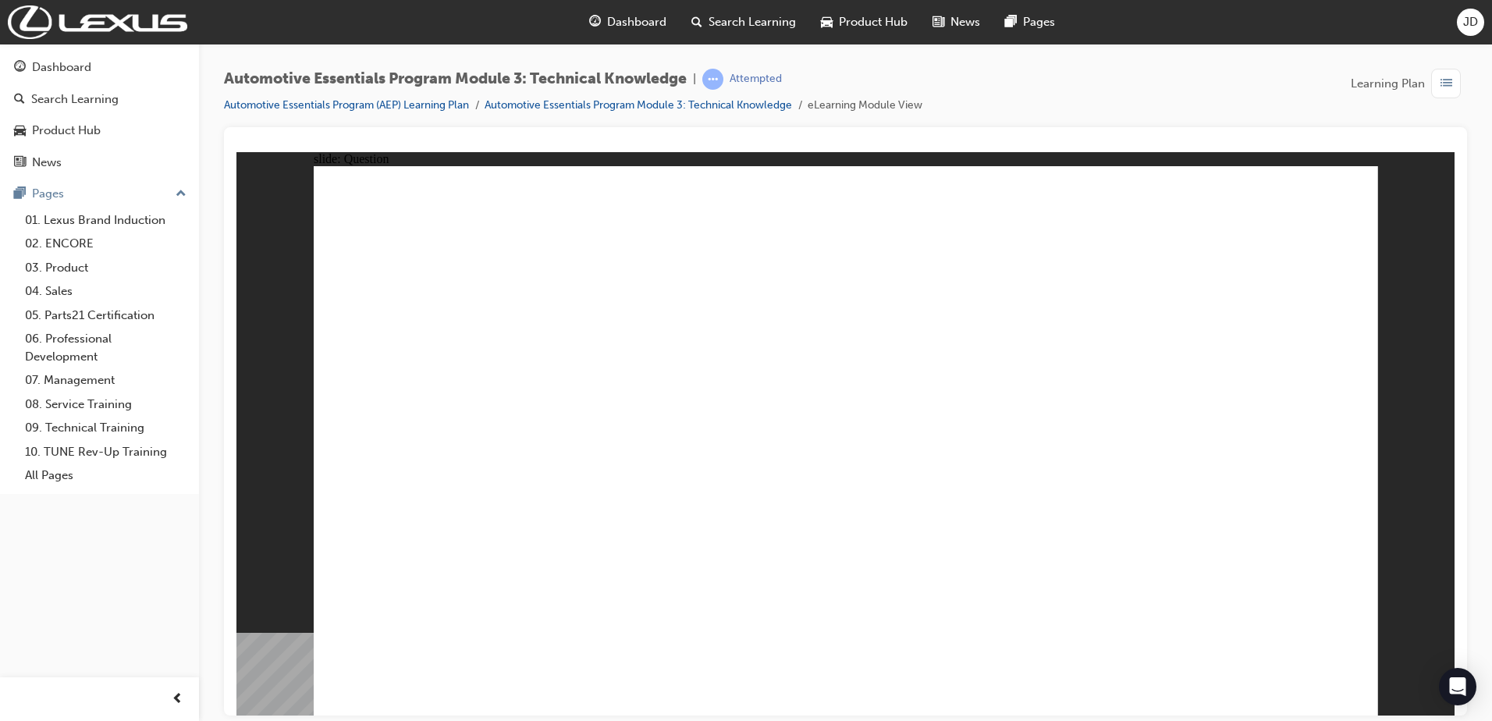
radio input "true"
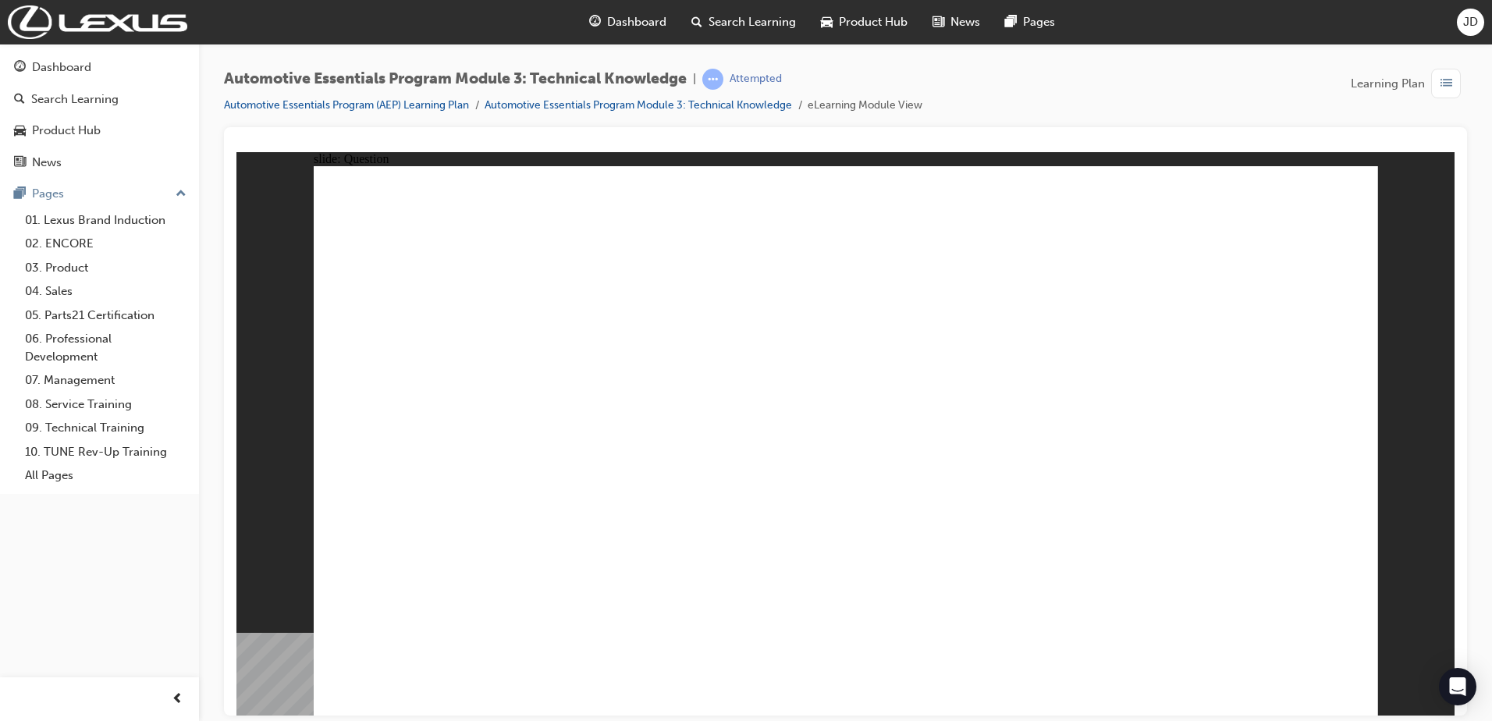
radio input "true"
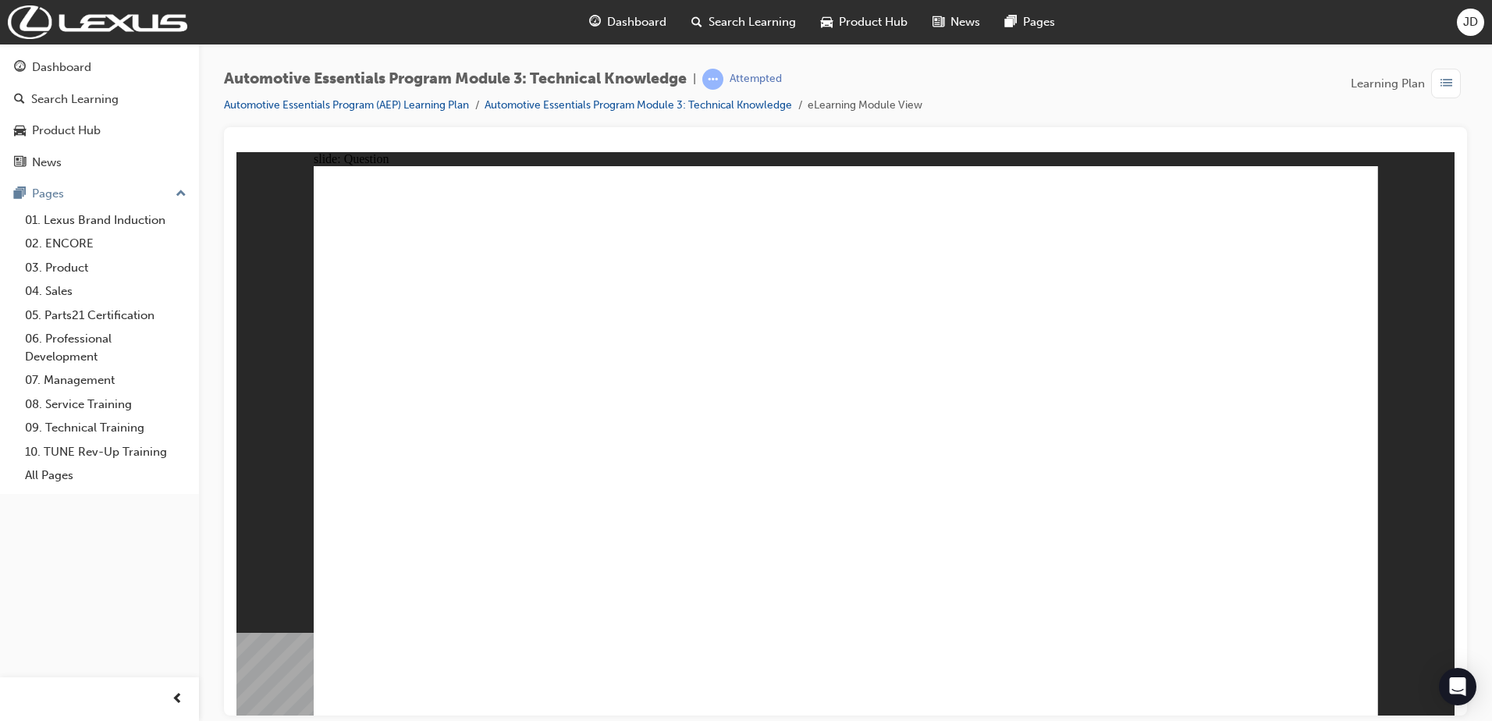
radio input "true"
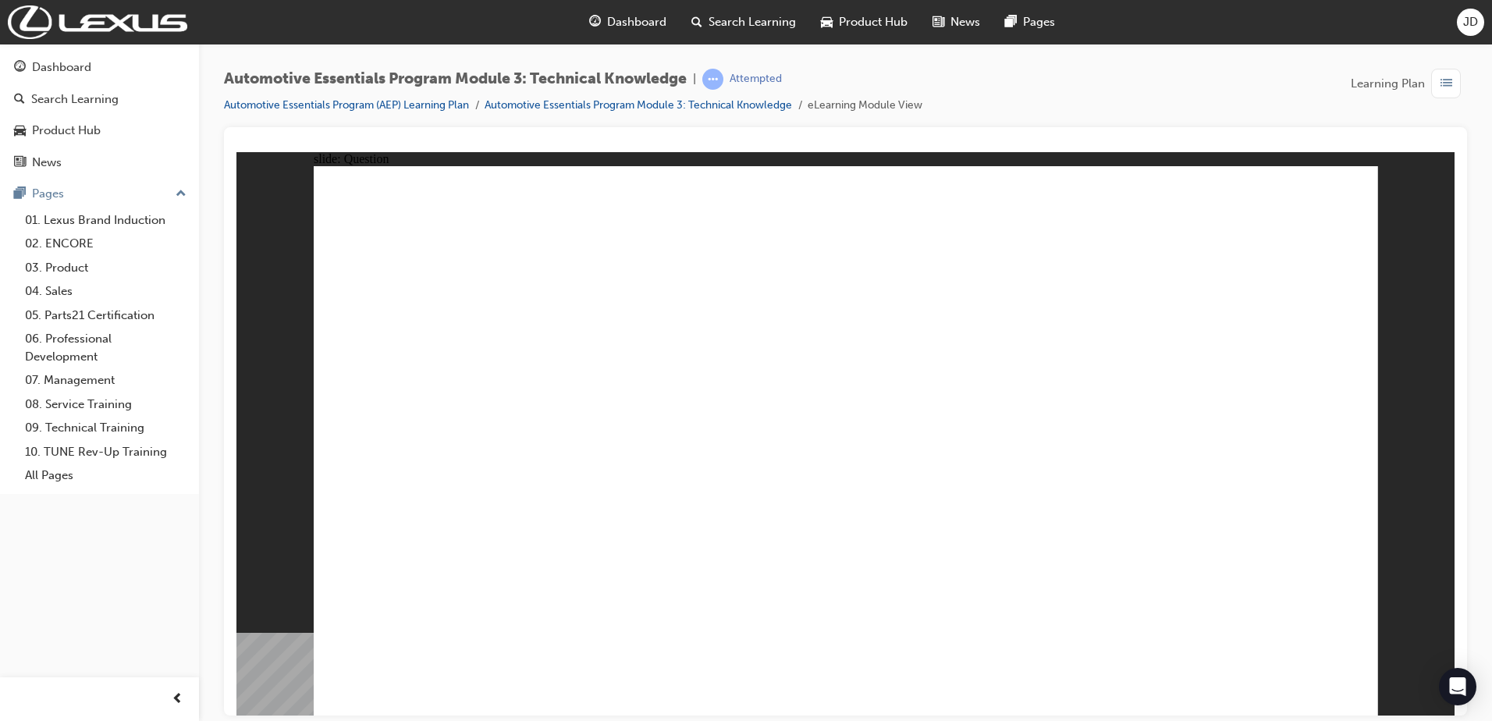
radio input "true"
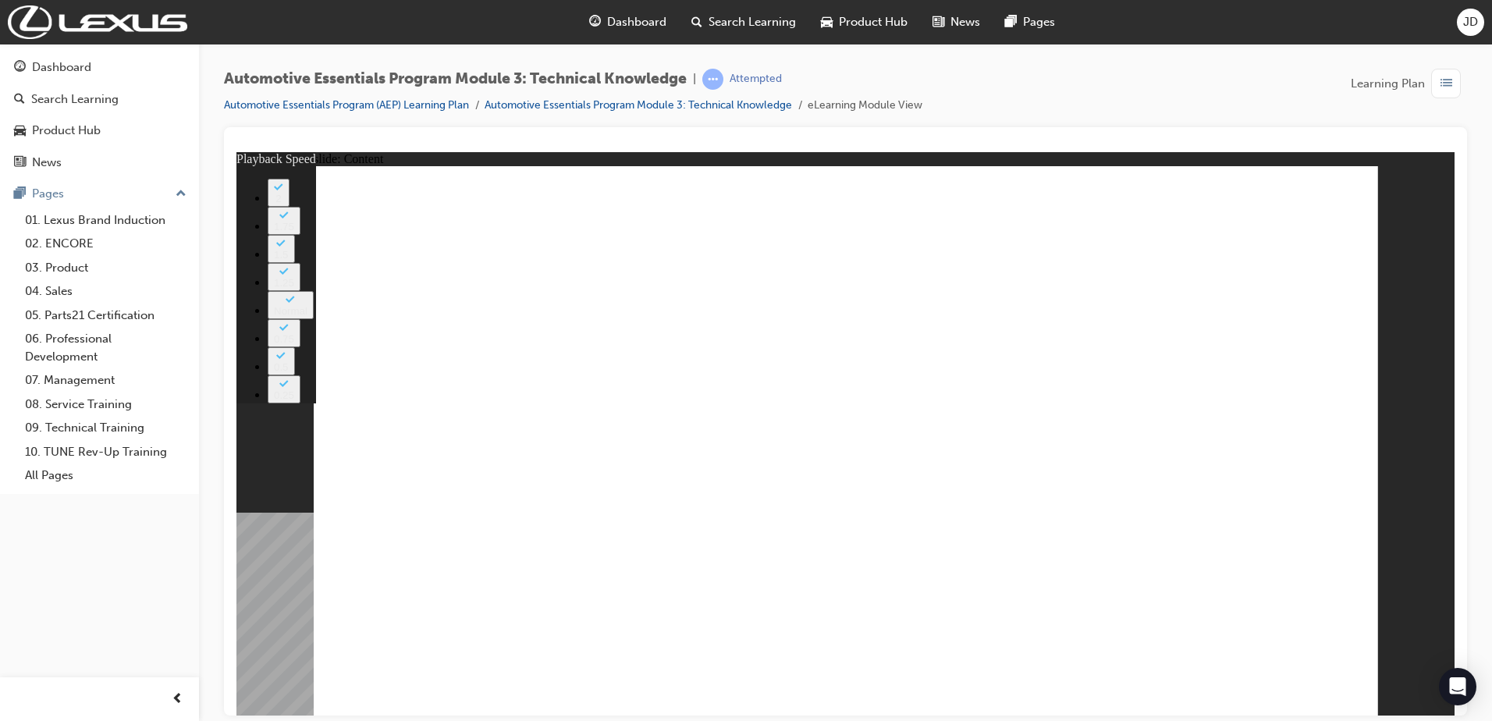
type input "227"
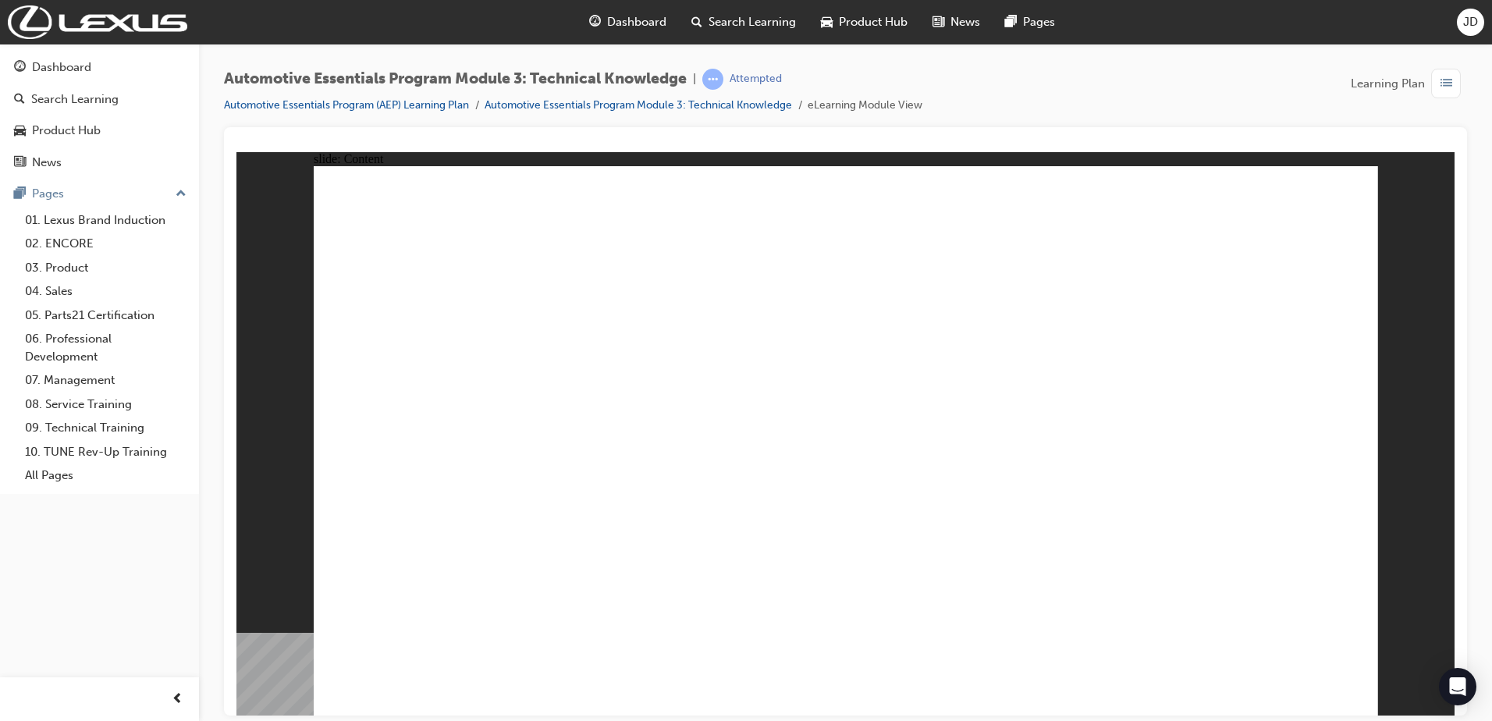
click at [1206, 27] on div "Dashboard Search Learning Product Hub News Pages JD" at bounding box center [746, 22] width 1492 height 44
drag, startPoint x: 1071, startPoint y: 242, endPoint x: 1094, endPoint y: 218, distance: 33.1
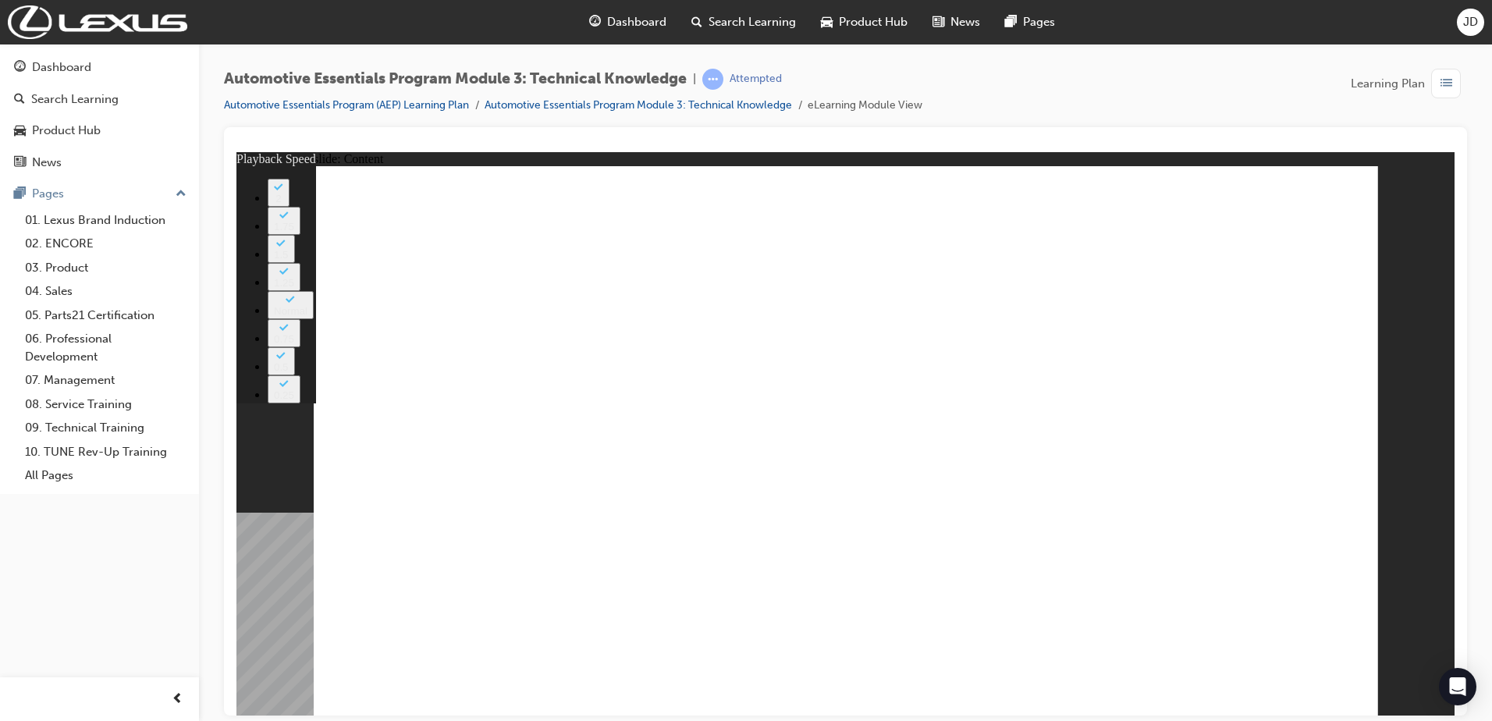
drag, startPoint x: 859, startPoint y: 444, endPoint x: 866, endPoint y: 438, distance: 8.8
type input "17"
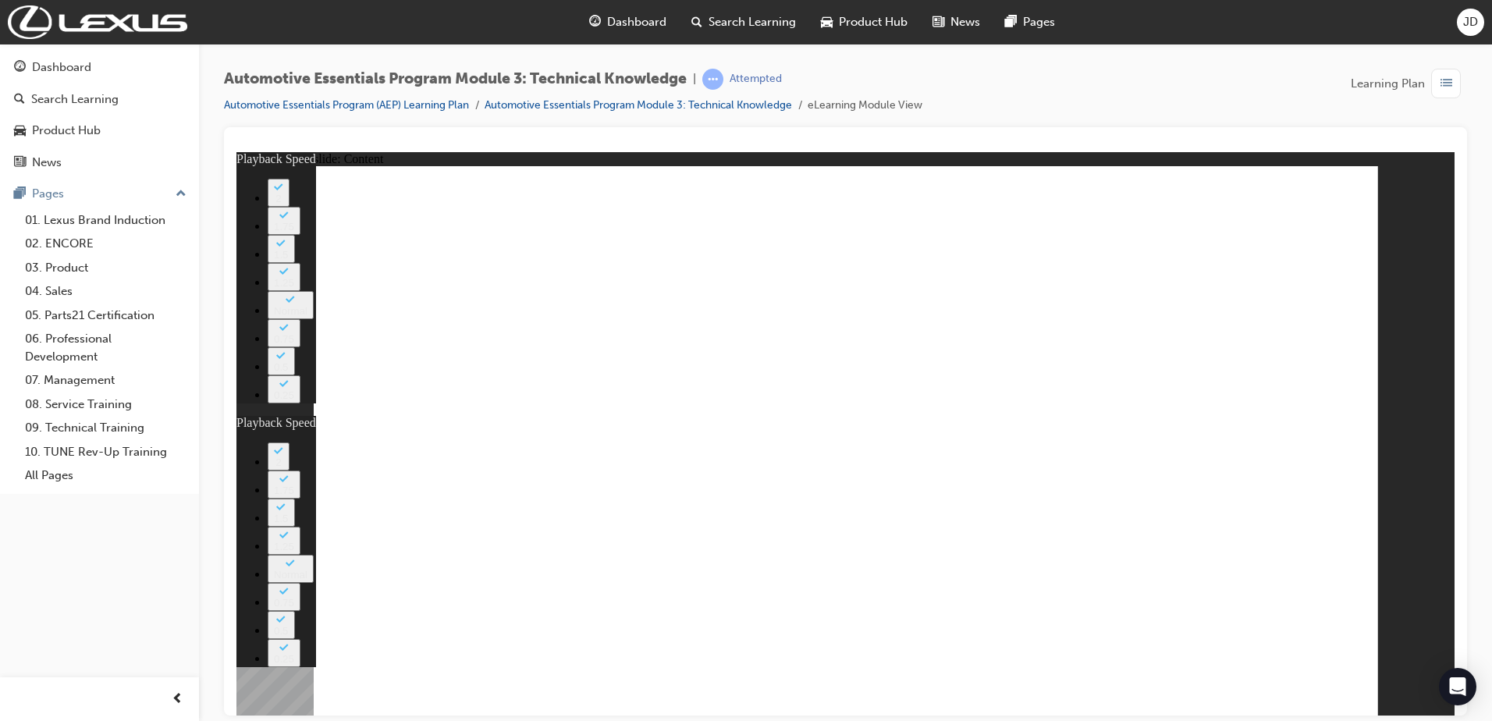
type input "3"
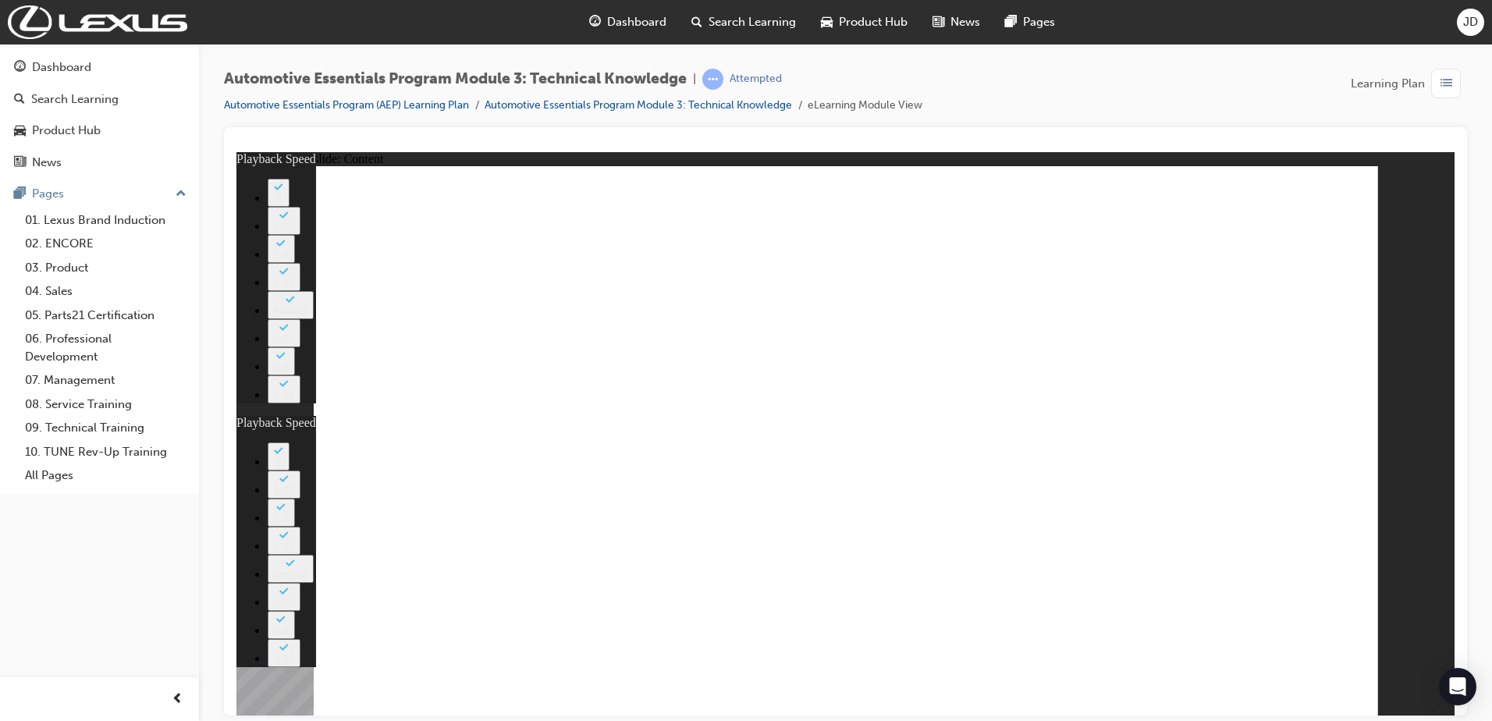
type input "17"
type input "15"
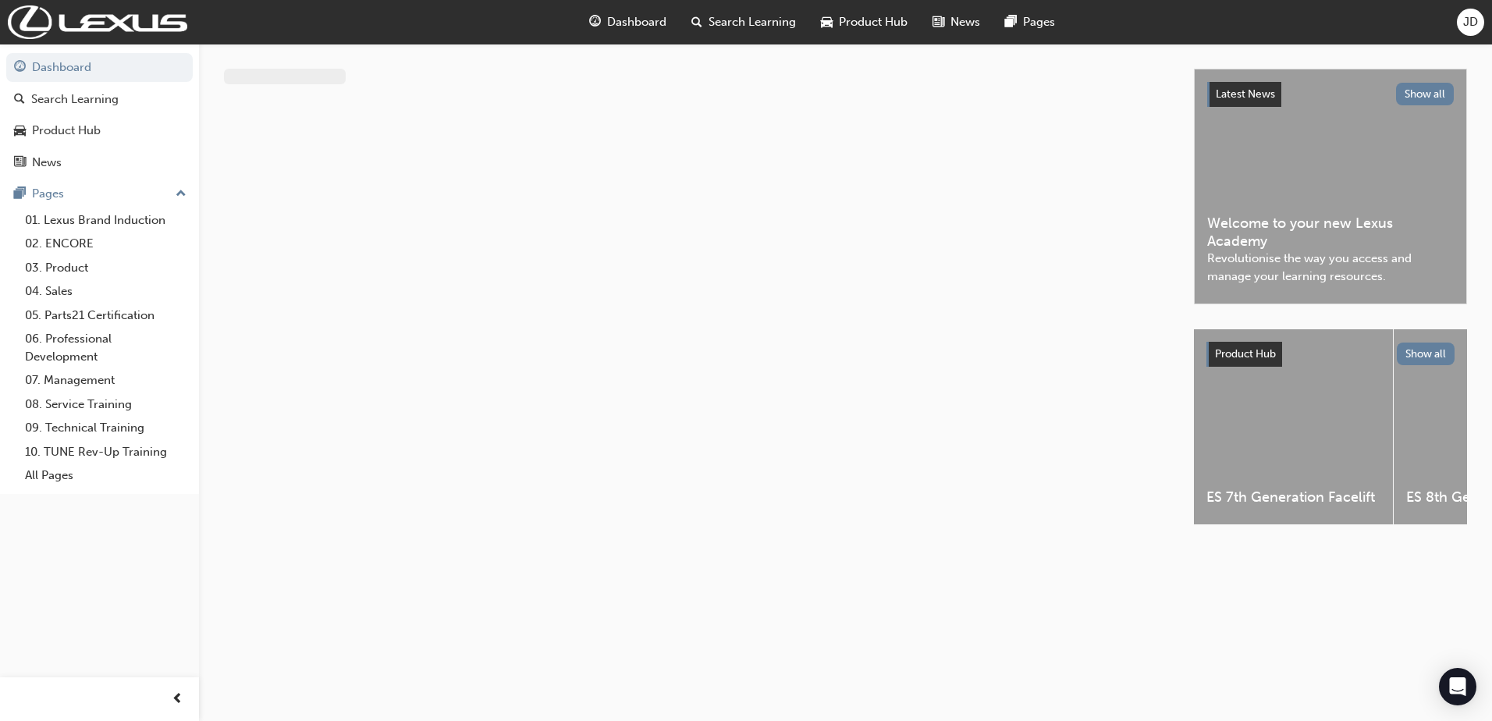
click at [608, 18] on span "Dashboard" at bounding box center [636, 22] width 59 height 18
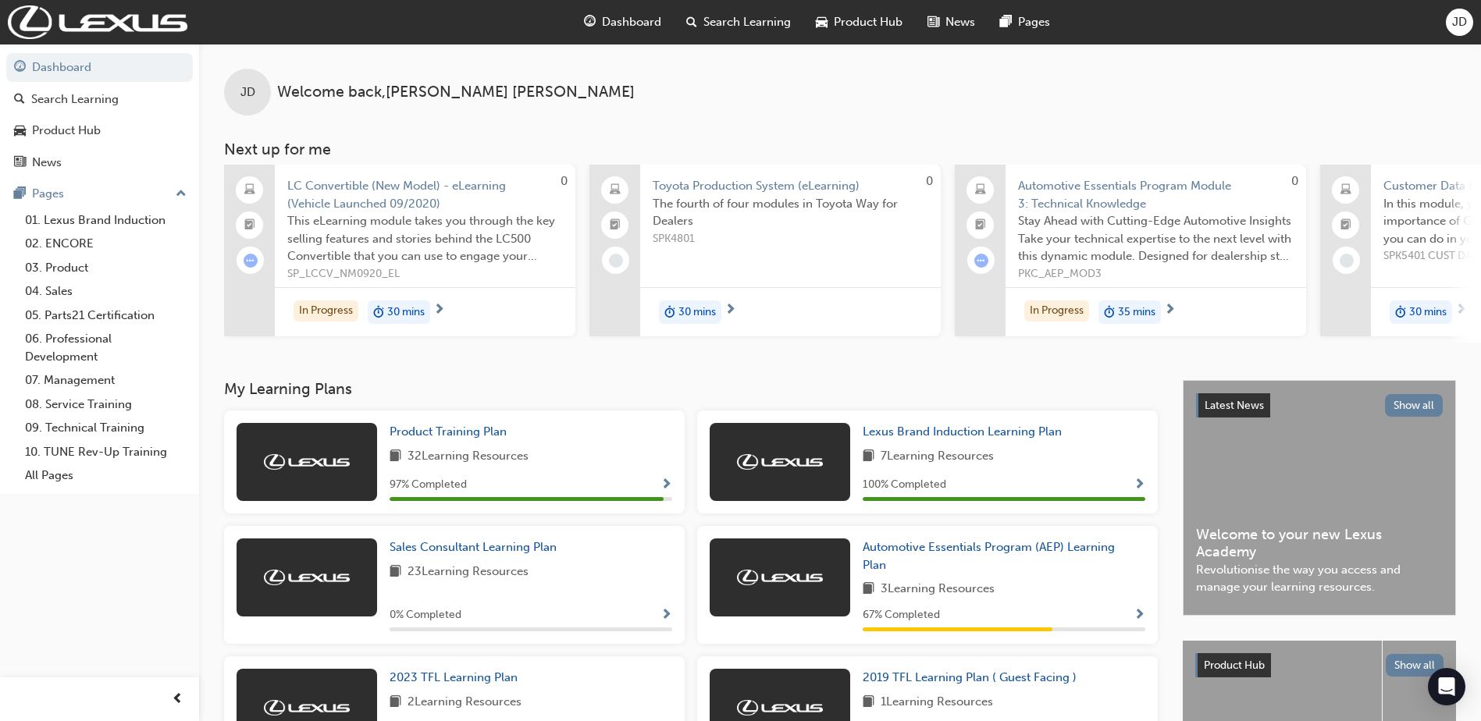
click at [471, 448] on div "Product Training Plan 32 Learning Resources 97 % Completed" at bounding box center [530, 462] width 283 height 78
click at [471, 439] on span "Product Training Plan" at bounding box center [447, 432] width 117 height 14
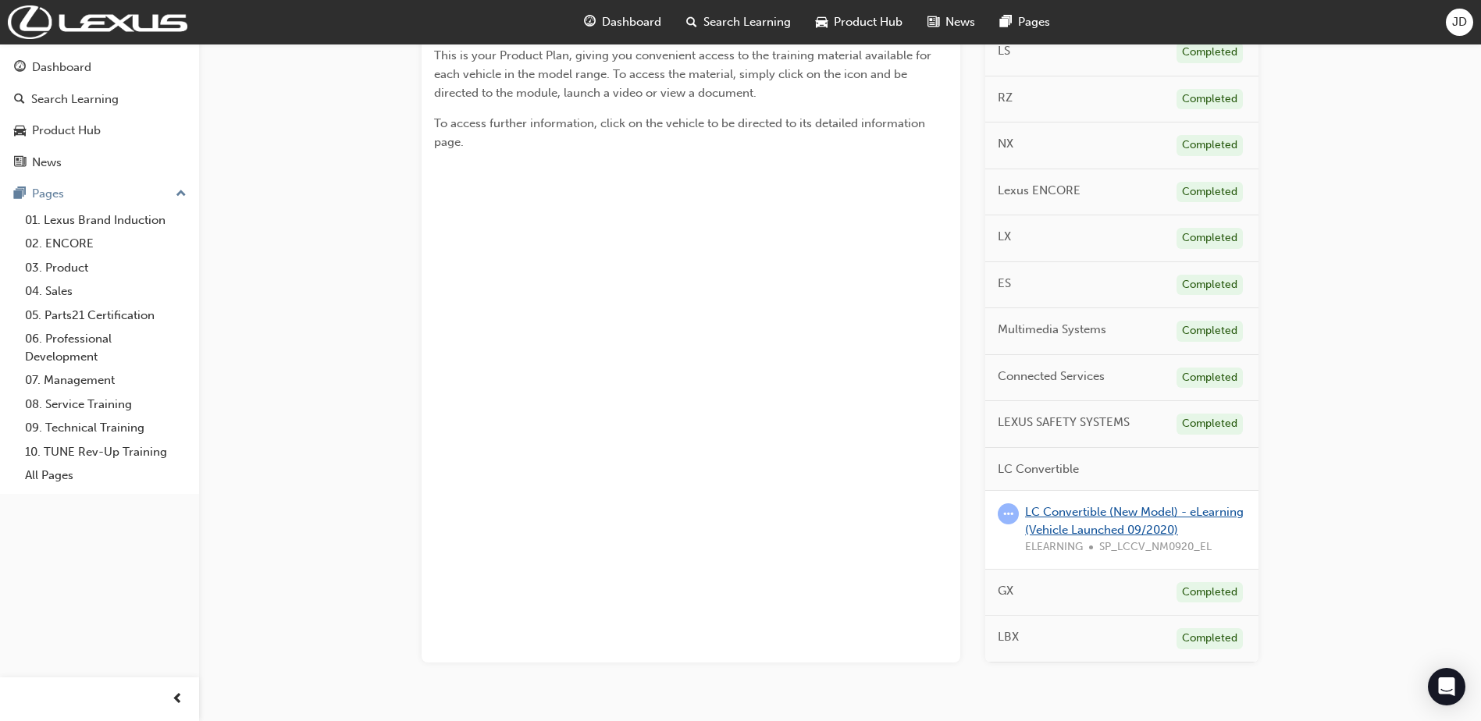
scroll to position [420, 0]
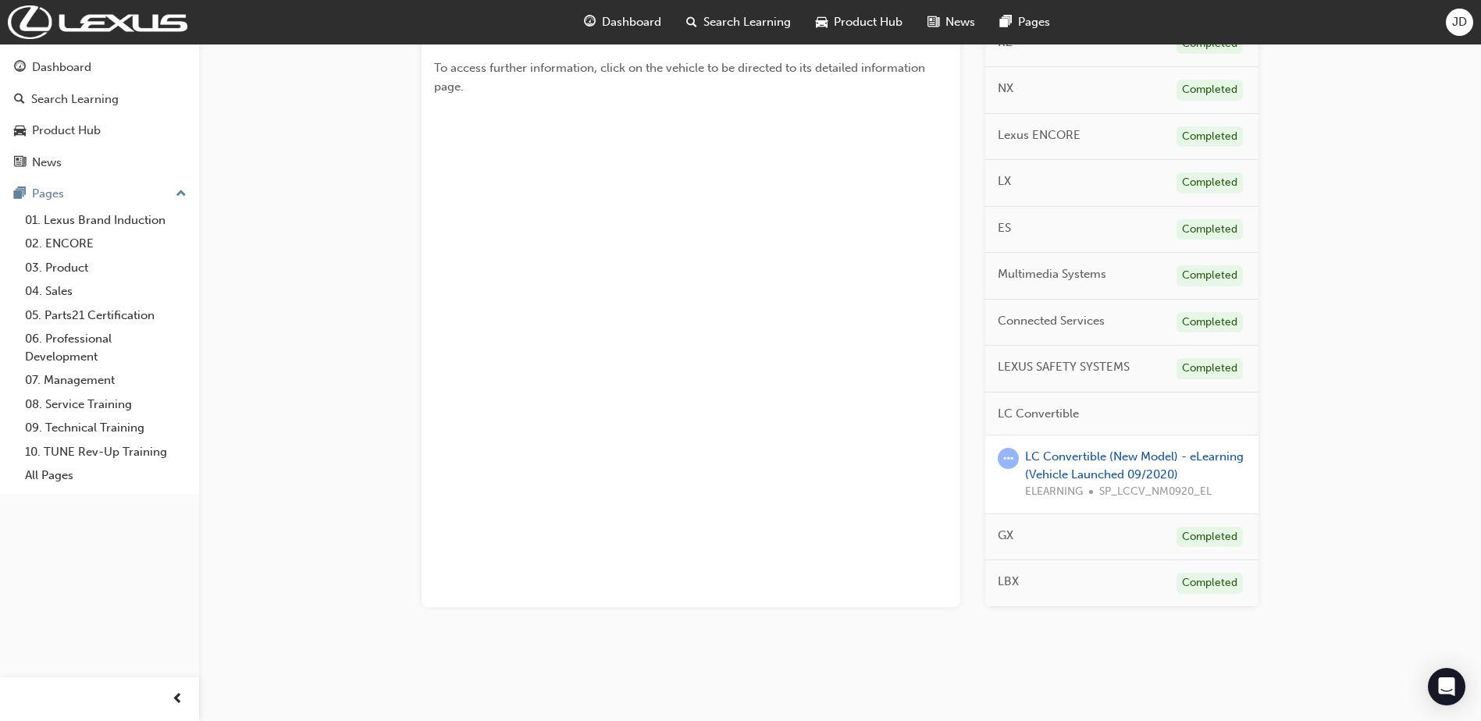
click at [1086, 449] on div "LC Convertible (New Model) - eLearning (Vehicle Launched 09/2020) ELEARNING SP_…" at bounding box center [1135, 474] width 221 height 53
click at [1086, 458] on link "LC Convertible (New Model) - eLearning (Vehicle Launched 09/2020)" at bounding box center [1134, 466] width 219 height 32
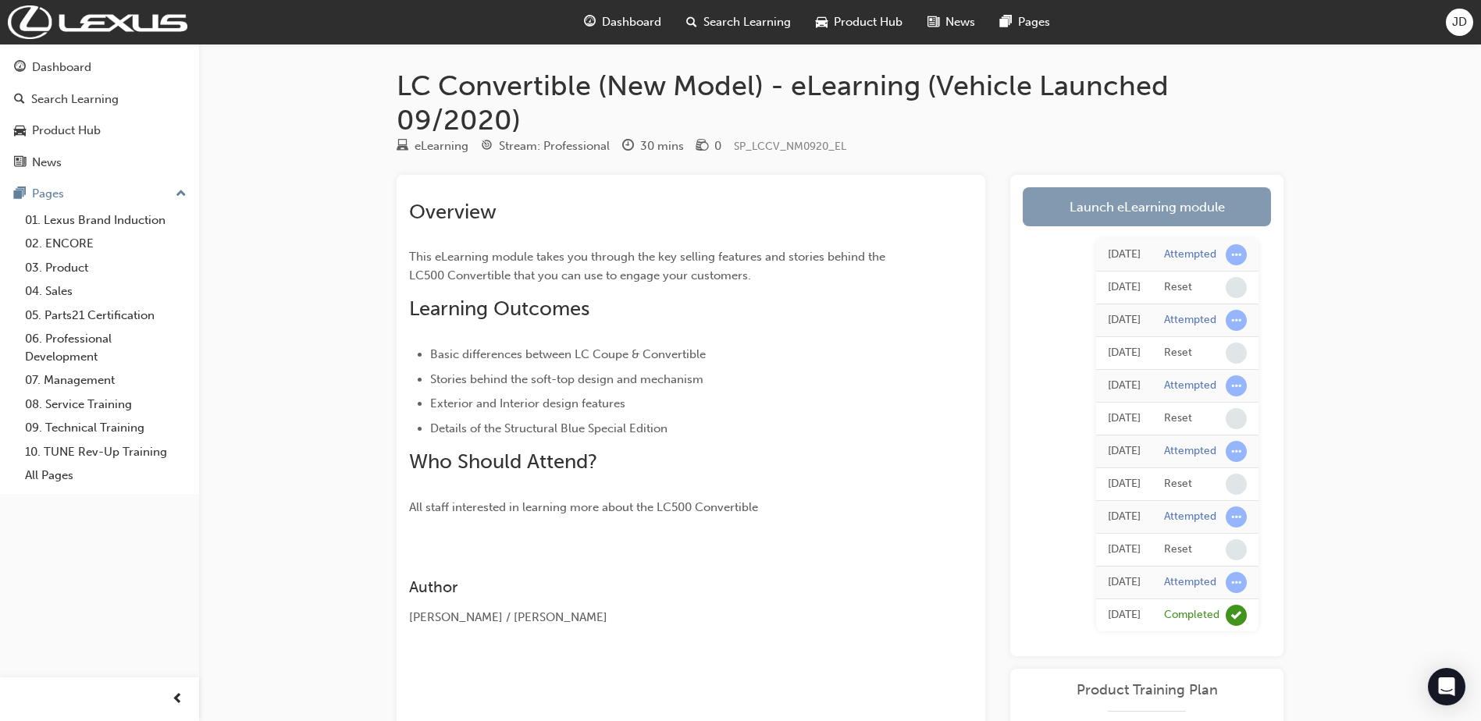
click at [1109, 207] on link "Launch eLearning module" at bounding box center [1147, 206] width 248 height 39
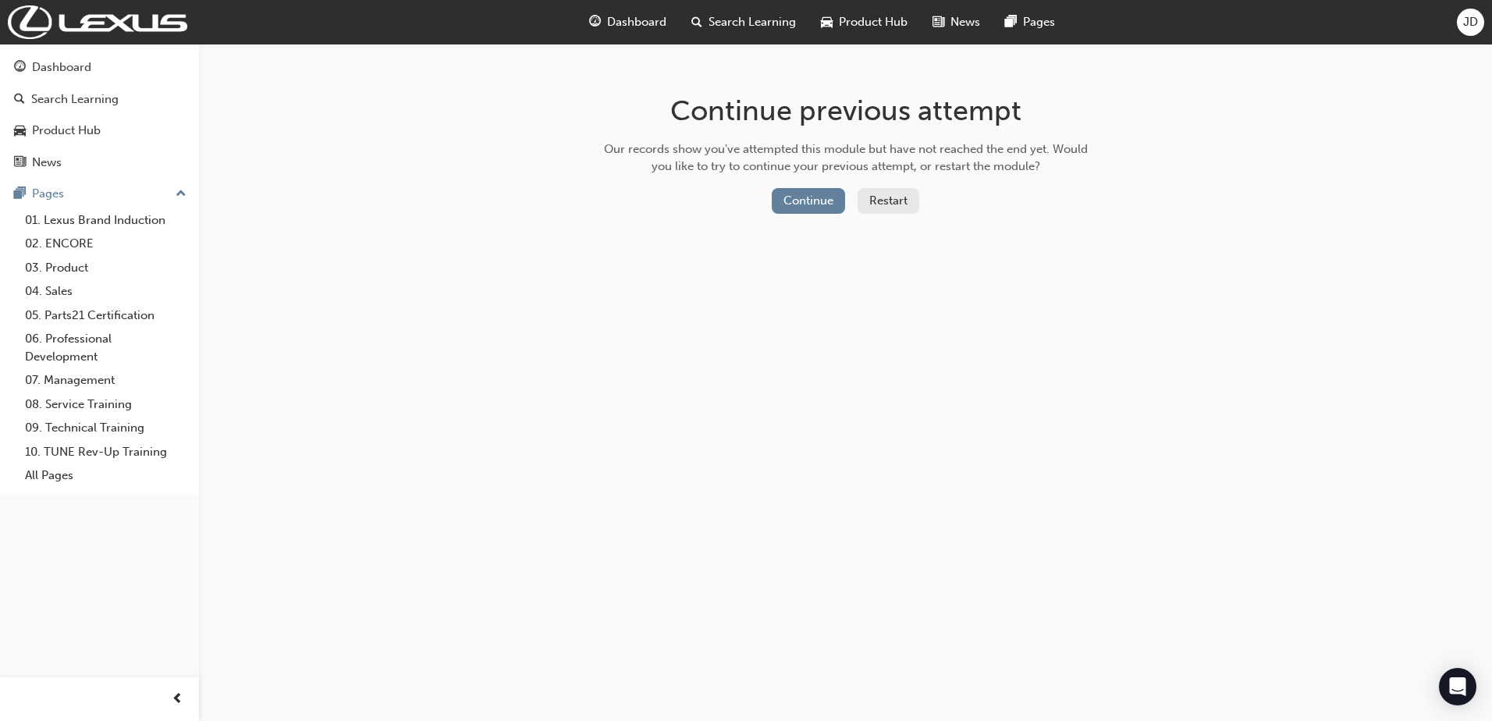
click at [1235, 144] on div "Continue previous attempt Our records show you've attempted this module but hav…" at bounding box center [746, 360] width 1492 height 721
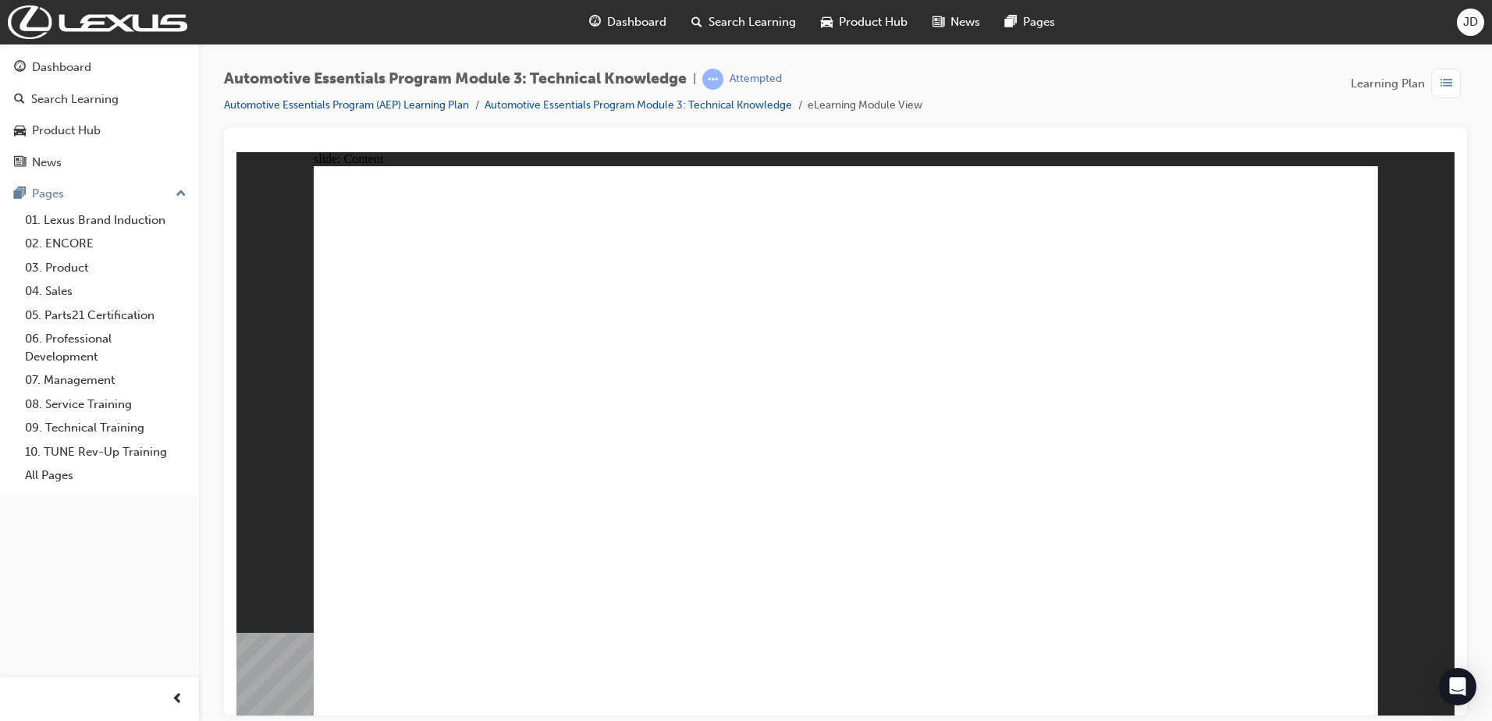
drag, startPoint x: 1339, startPoint y: 195, endPoint x: 1008, endPoint y: 276, distance: 340.6
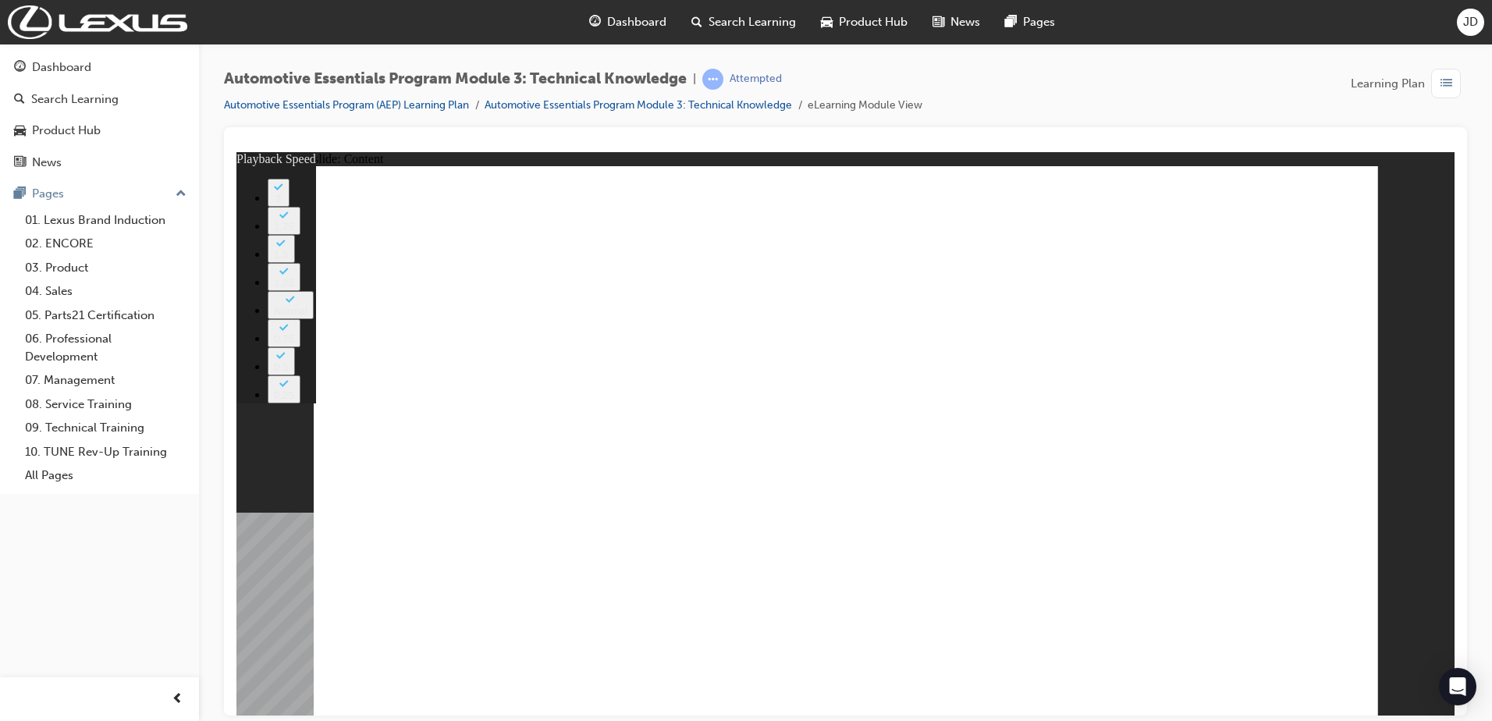
type input "18"
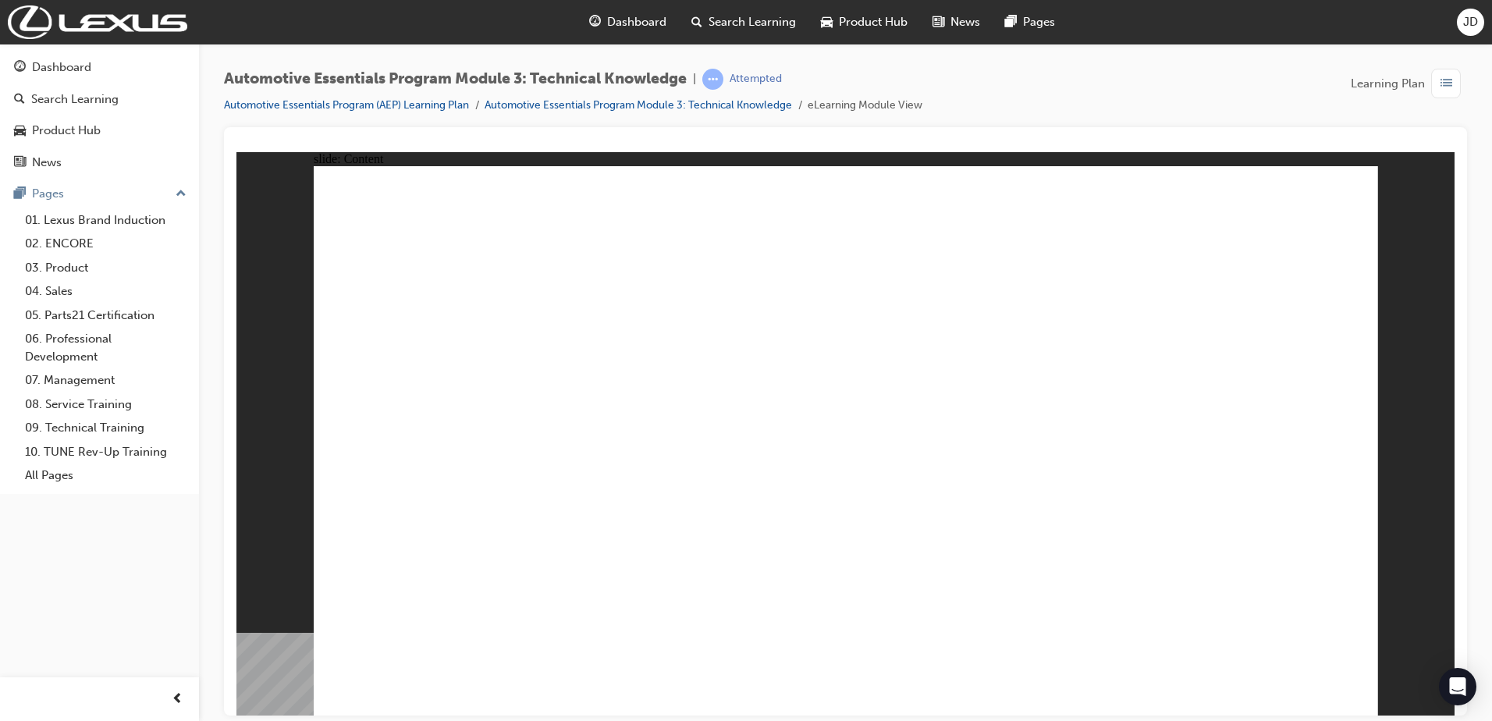
drag, startPoint x: 1309, startPoint y: 197, endPoint x: 1317, endPoint y: 194, distance: 8.1
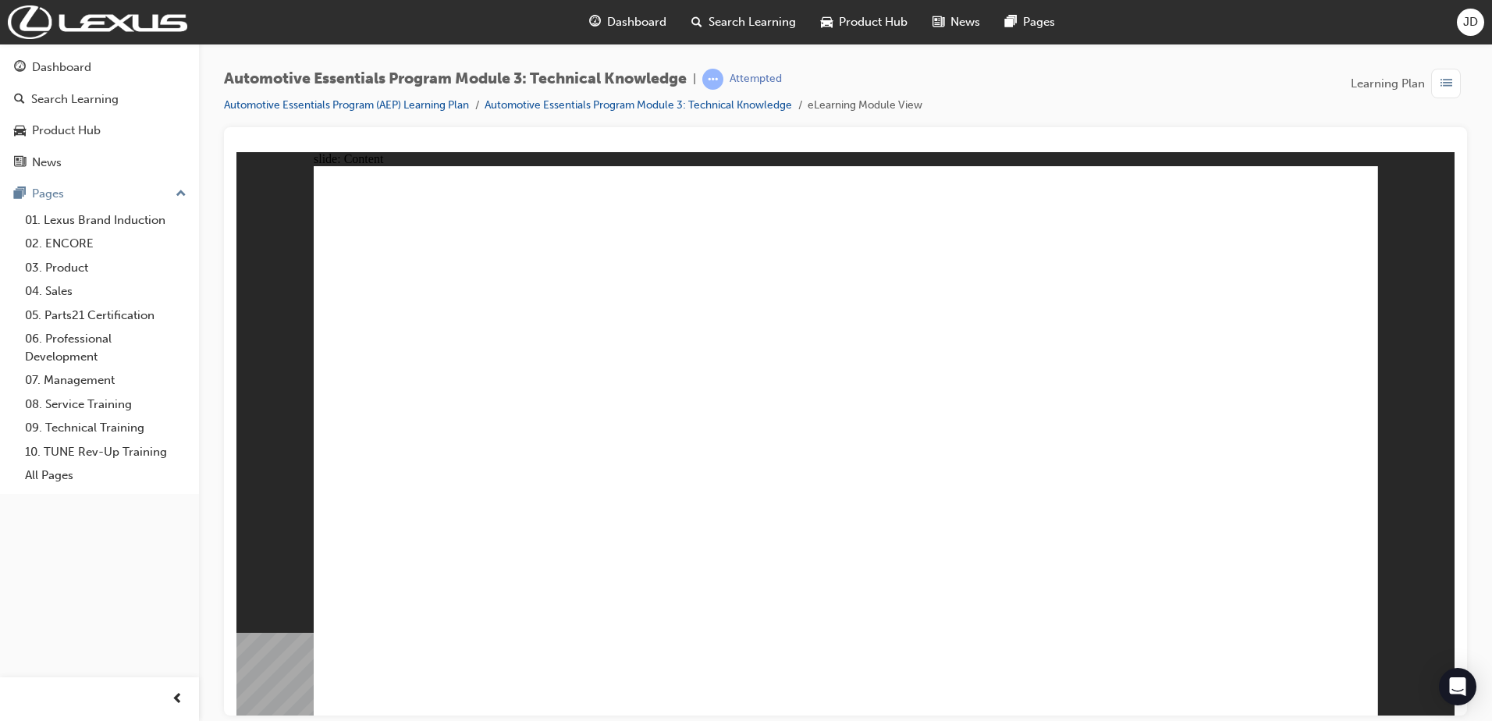
drag, startPoint x: 1339, startPoint y: 180, endPoint x: 1328, endPoint y: 209, distance: 30.9
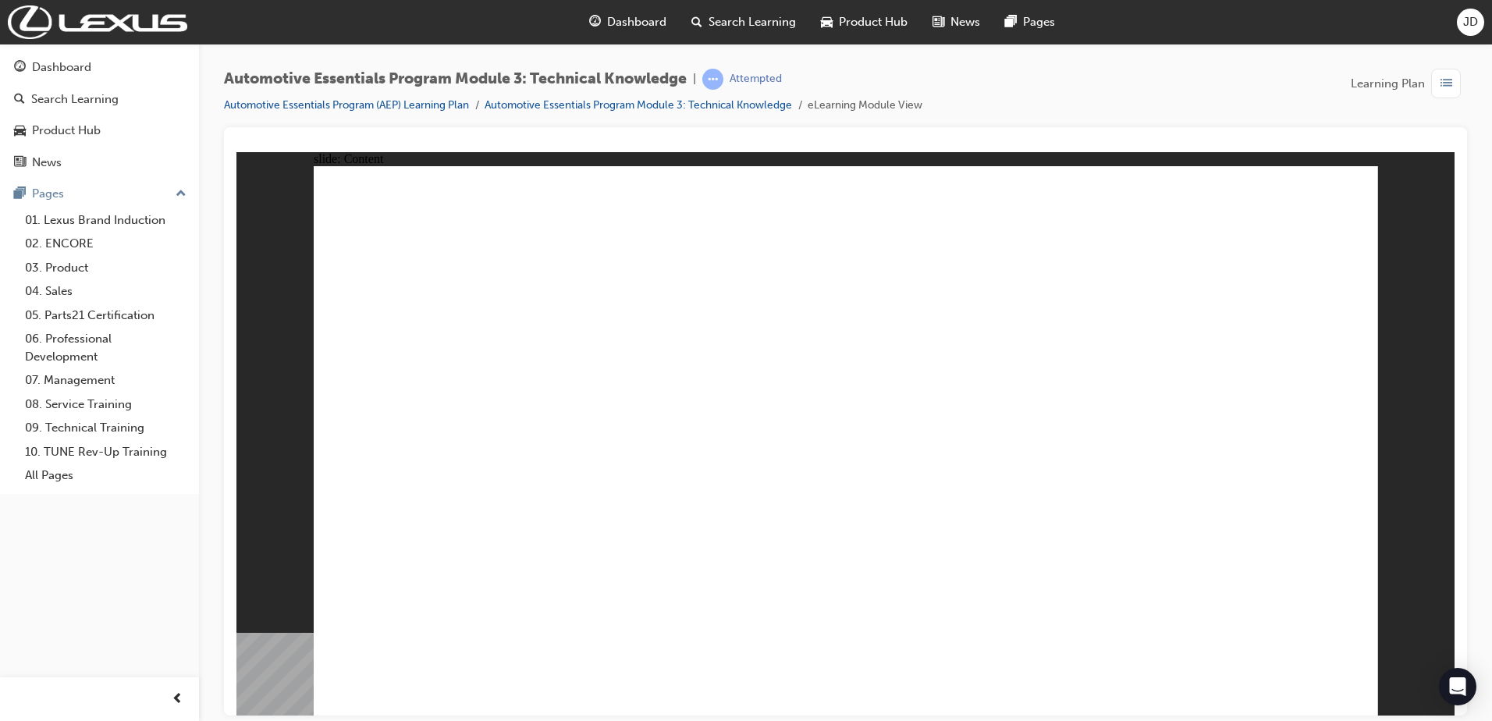
radio input "true"
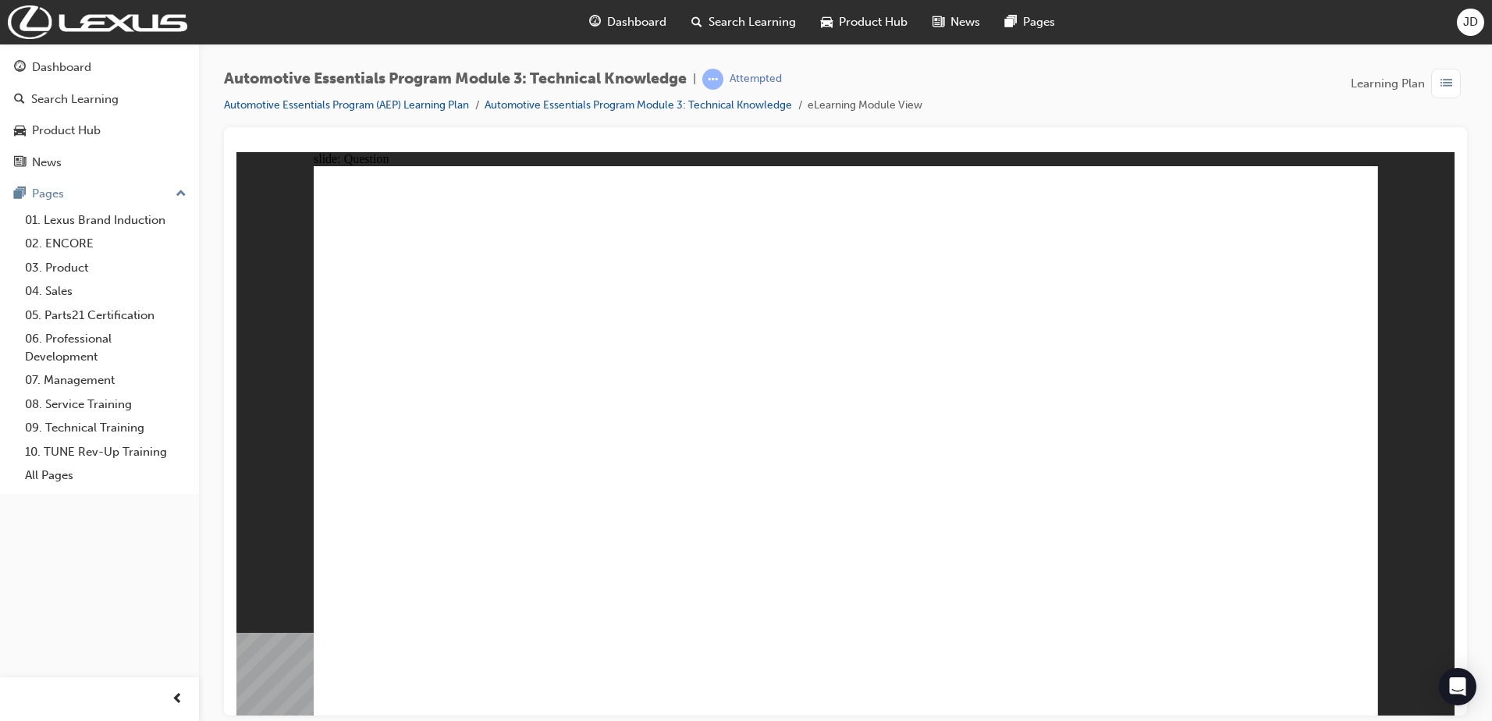
radio input "true"
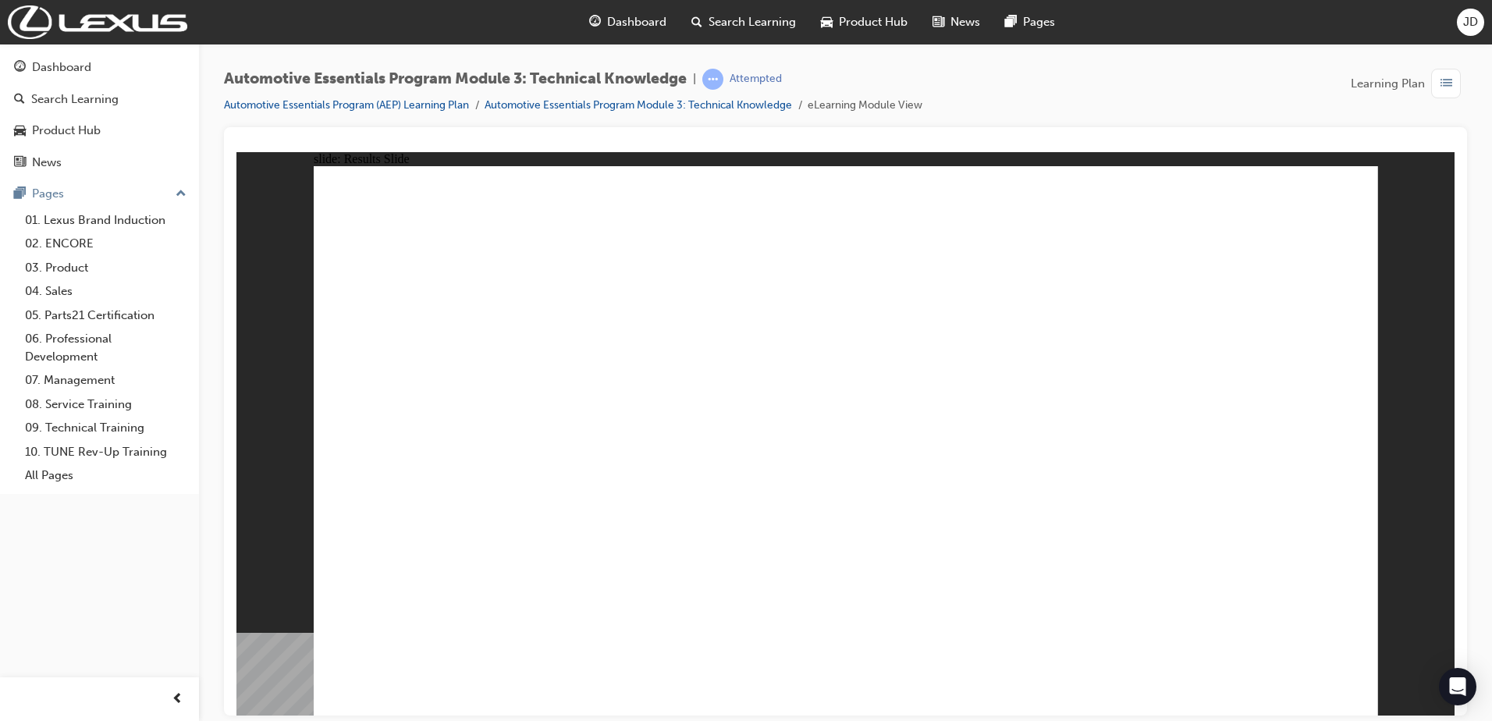
radio input "true"
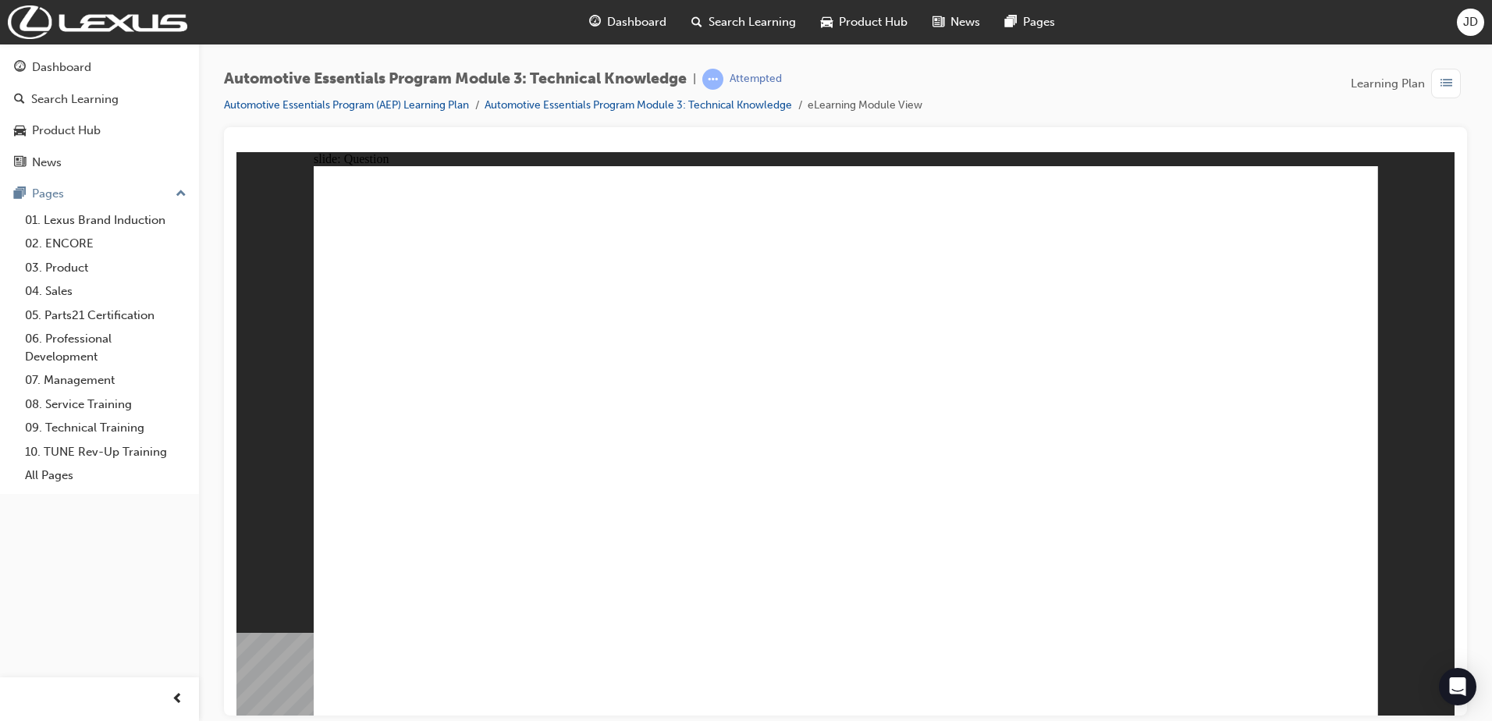
radio input "true"
